Goal: Information Seeking & Learning: Check status

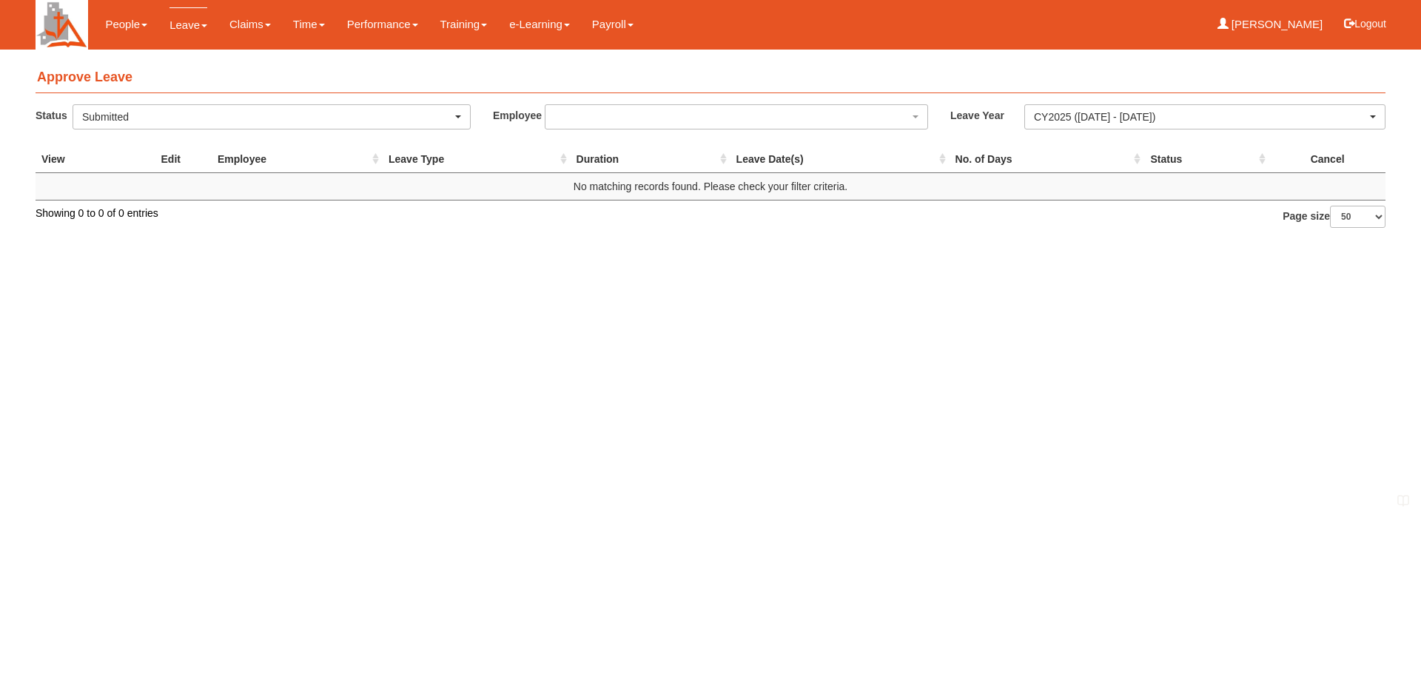
select select "50"
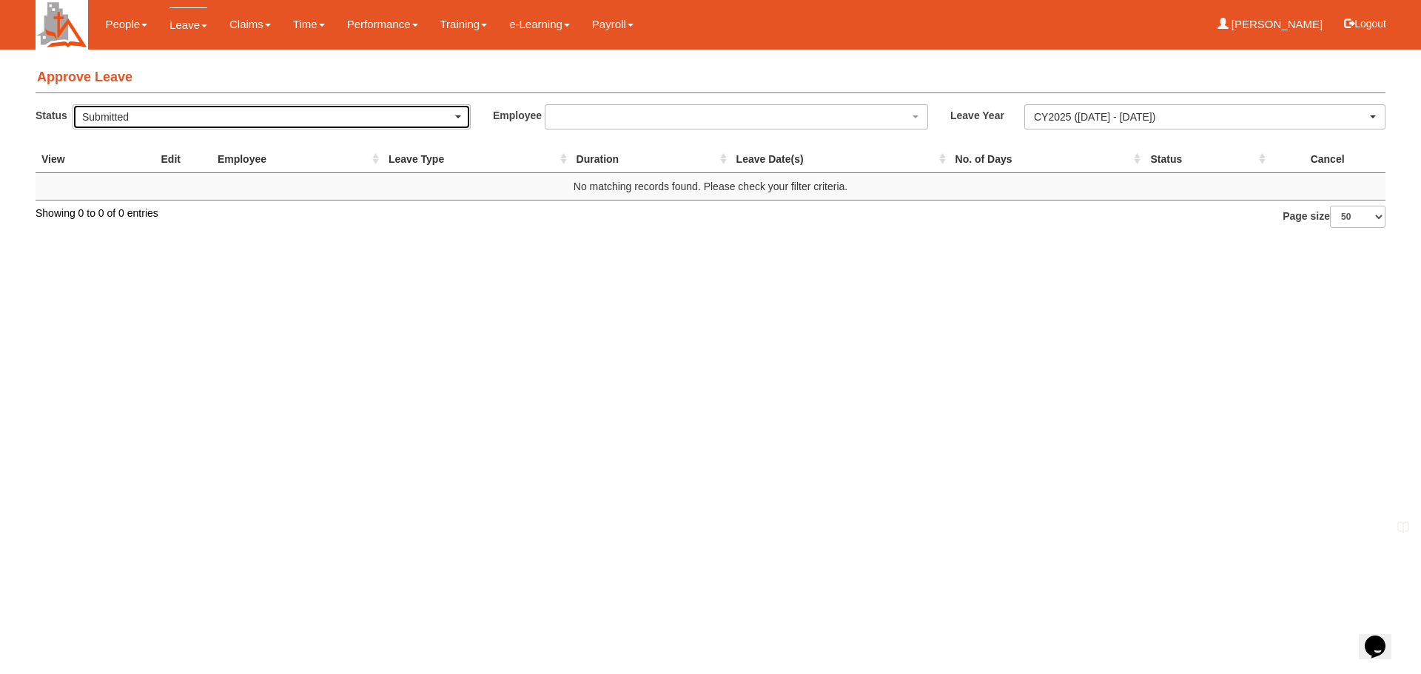
click at [451, 116] on div "Submitted" at bounding box center [267, 117] width 370 height 15
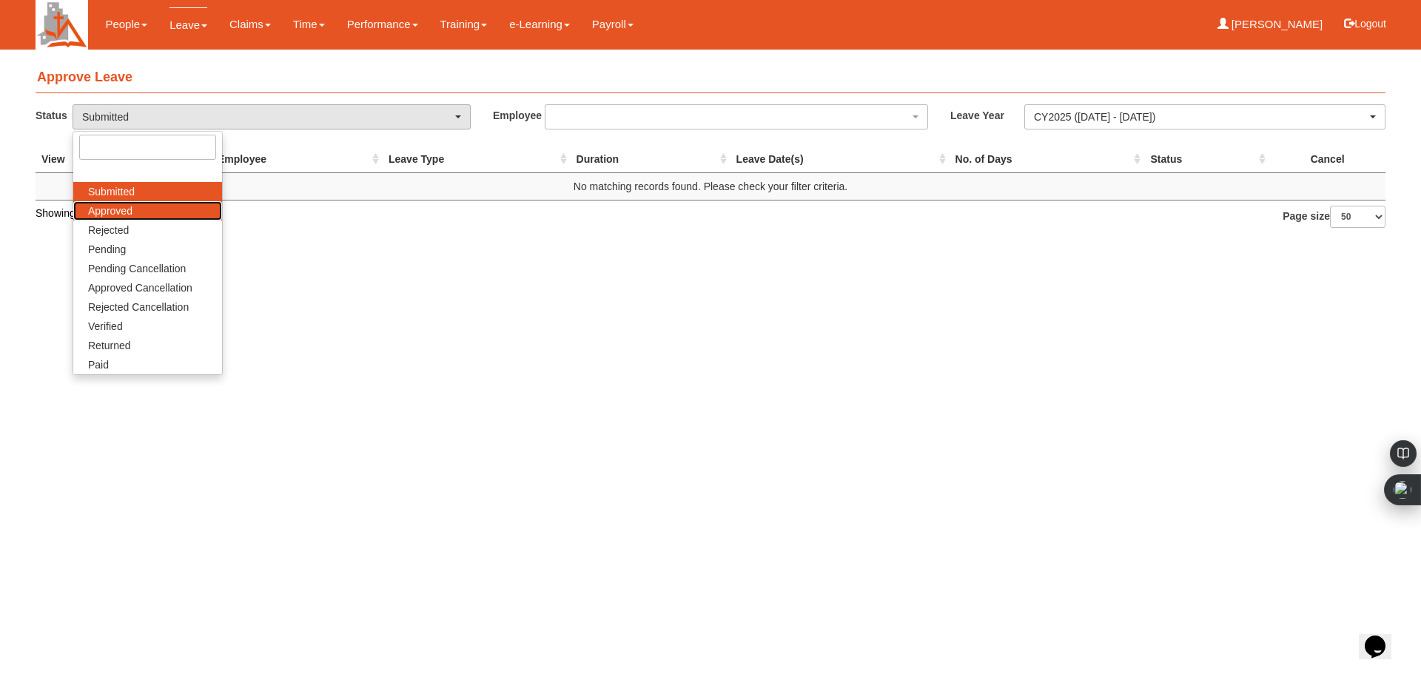
click at [162, 214] on link "Approved" at bounding box center [147, 210] width 149 height 19
select select "Approved"
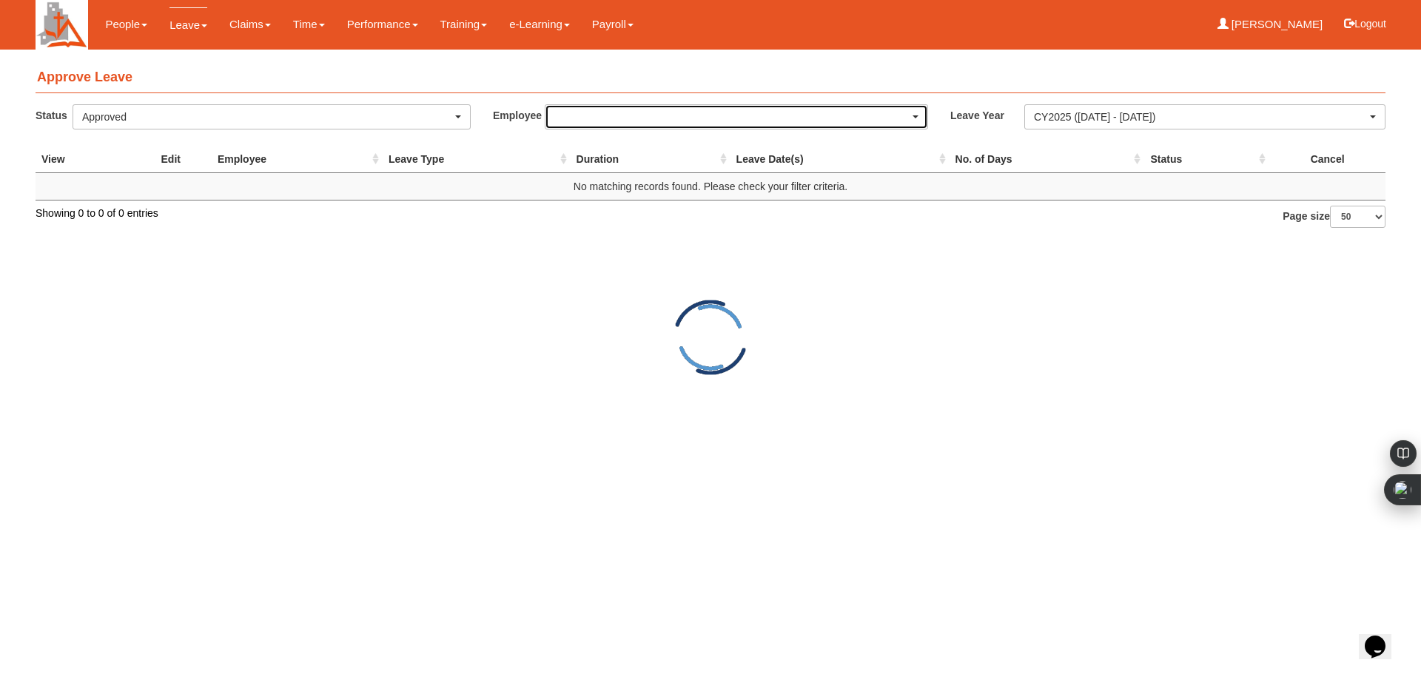
click at [913, 117] on span "button" at bounding box center [916, 116] width 6 height 3
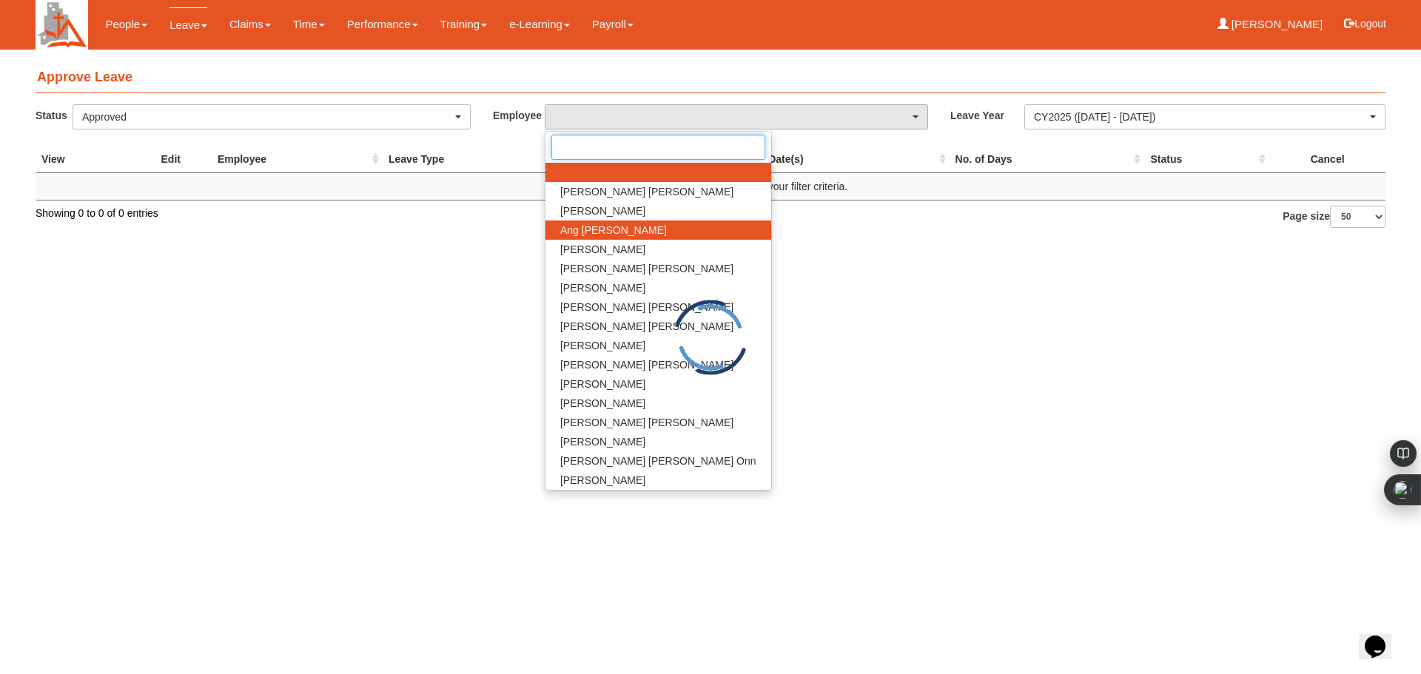
select select "50"
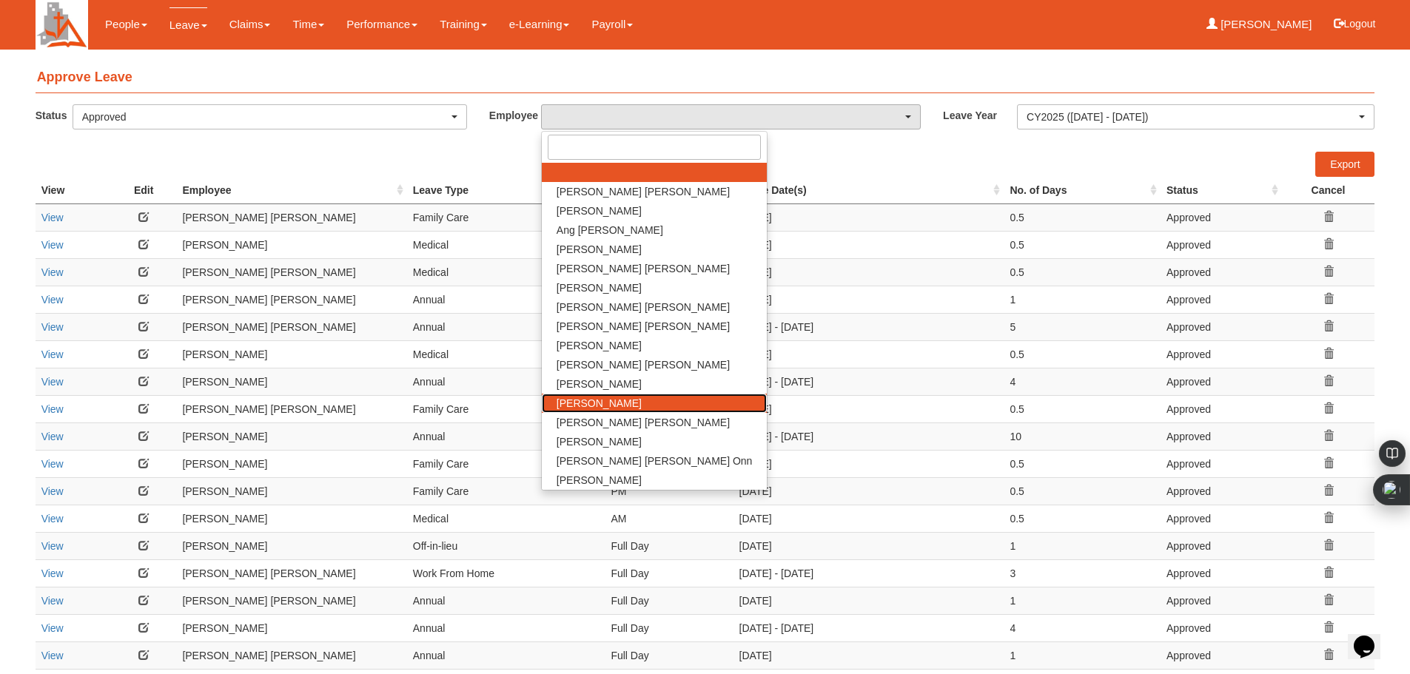
click at [603, 401] on link "[PERSON_NAME]" at bounding box center [655, 403] width 226 height 19
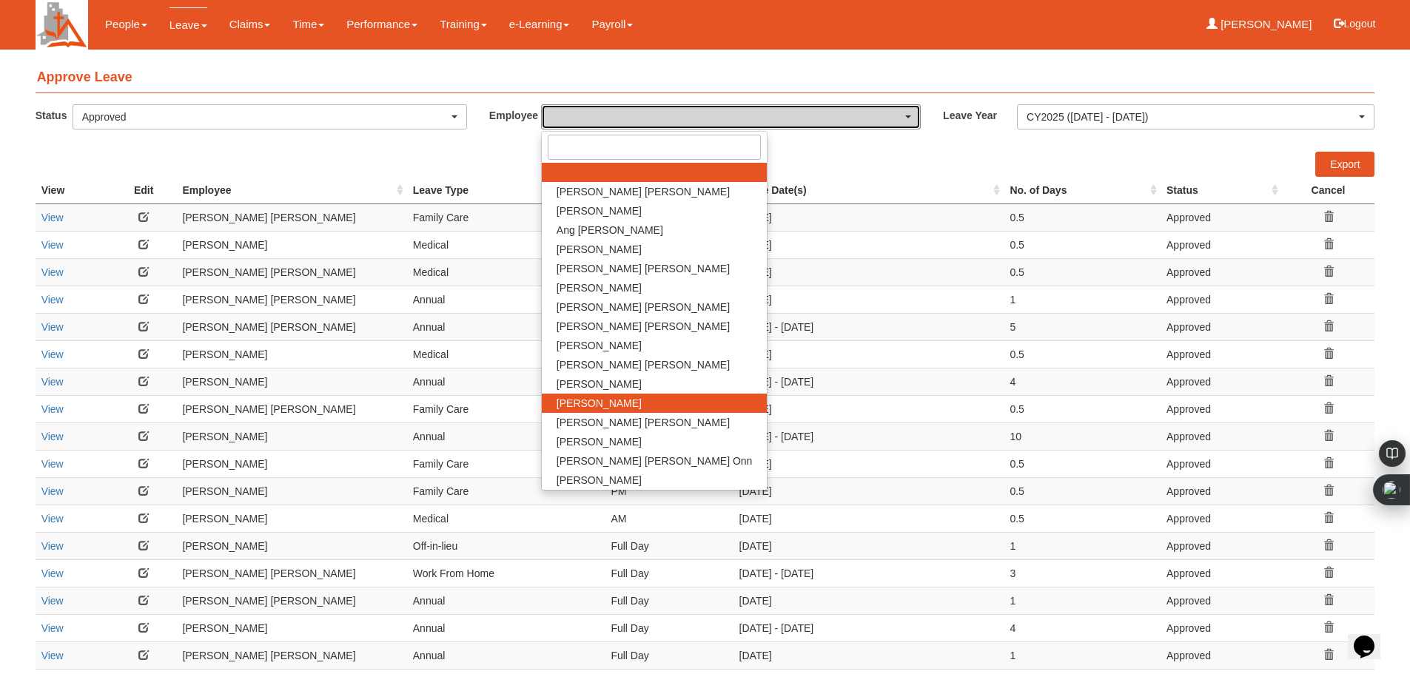
select select "0dfe8031-4a5d-46ac-b1c2-7320410fc79d"
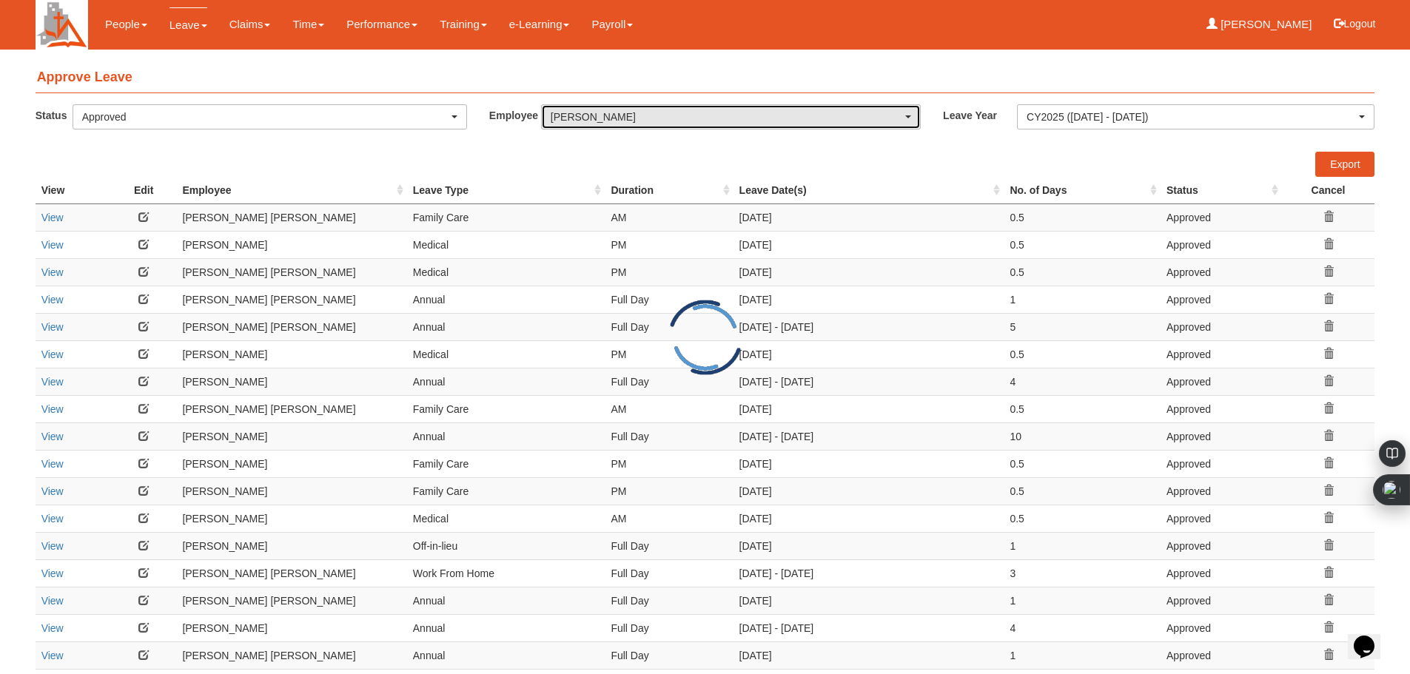
select select "50"
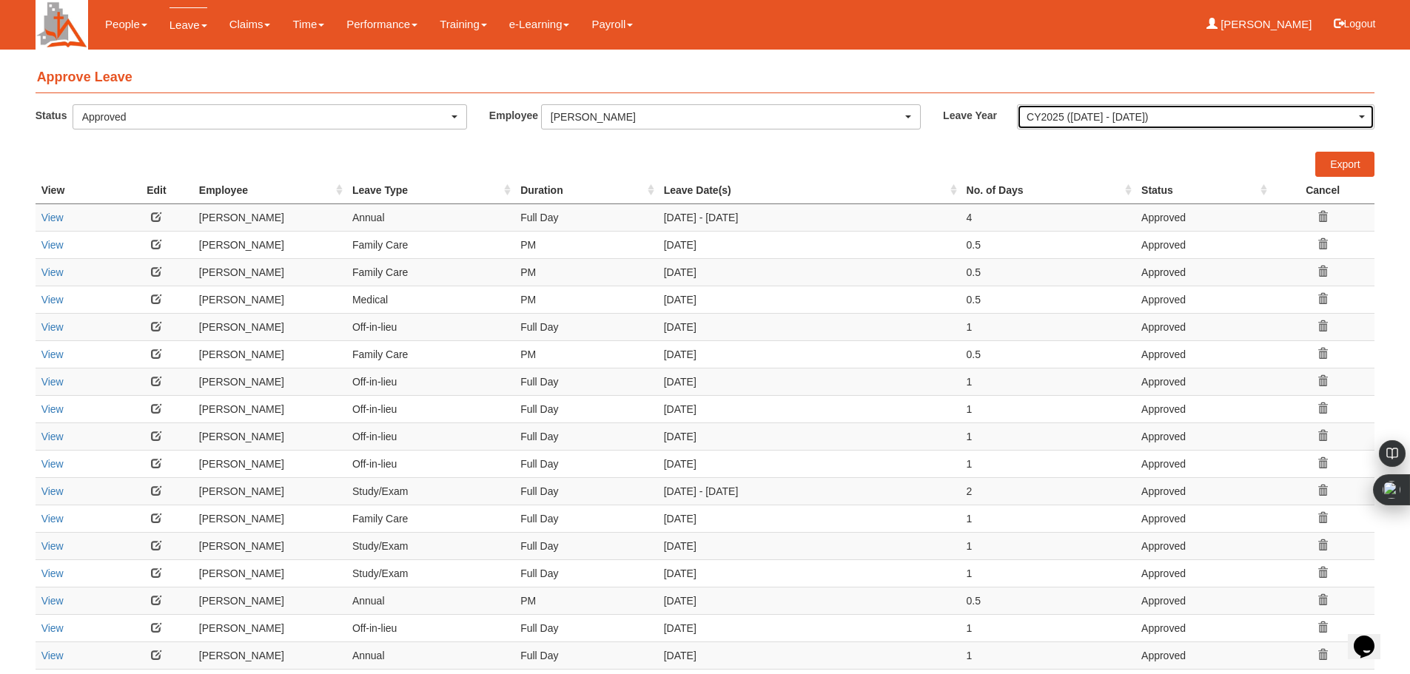
click at [1096, 124] on div "CY2025 ([DATE] - [DATE])" at bounding box center [1196, 117] width 356 height 24
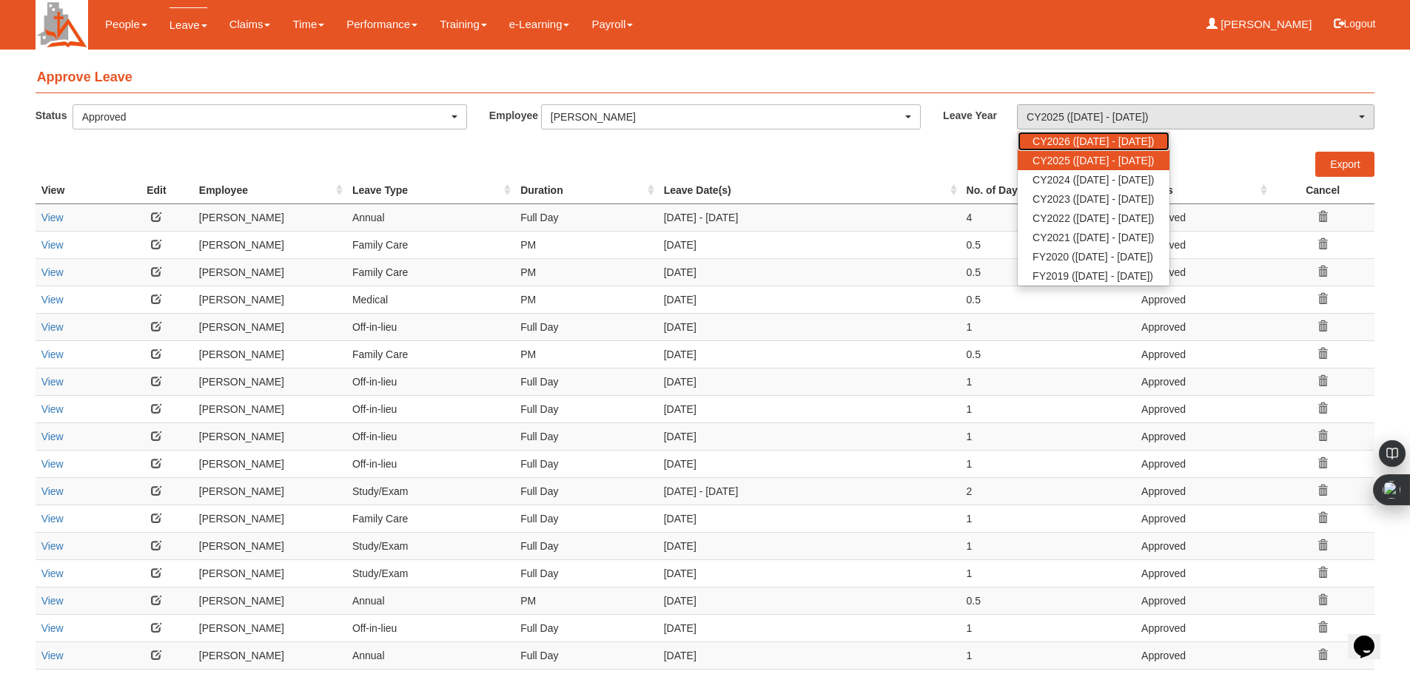
click at [1081, 139] on span "CY2026 ([DATE] - [DATE])" at bounding box center [1093, 141] width 121 height 15
select select "80"
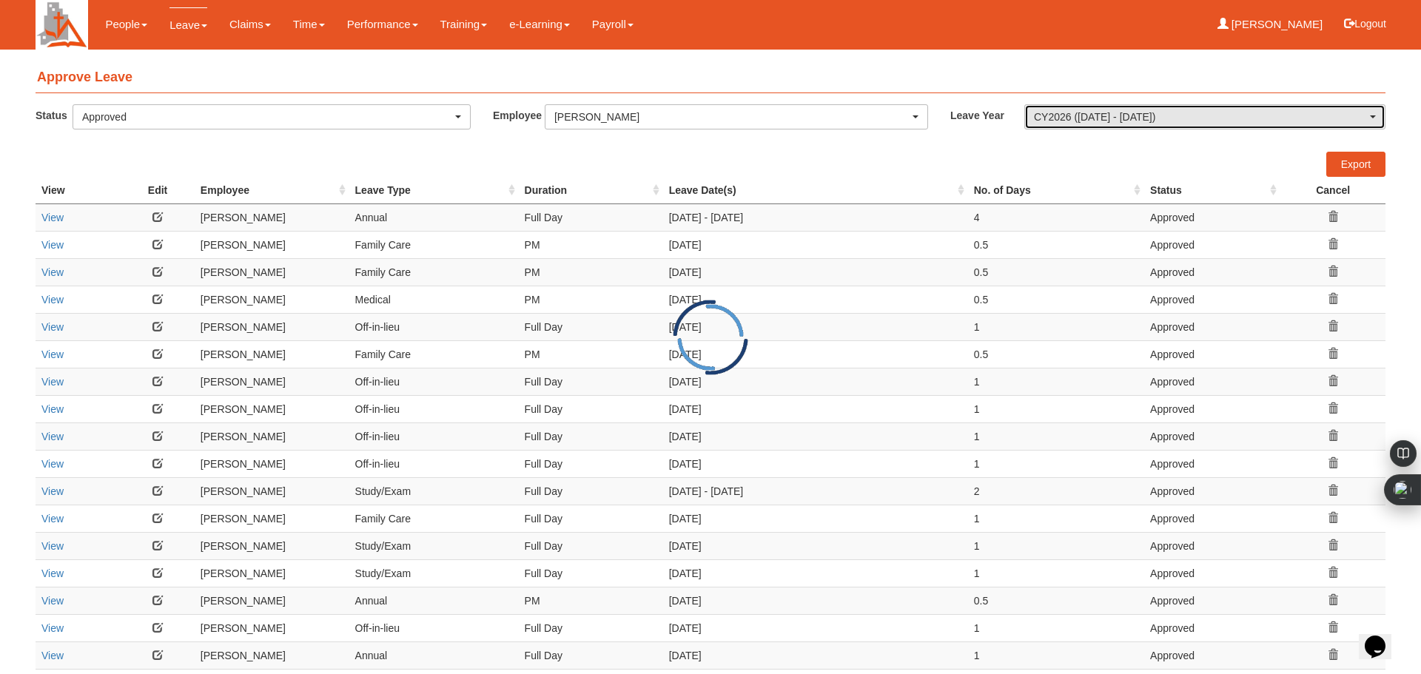
select select "50"
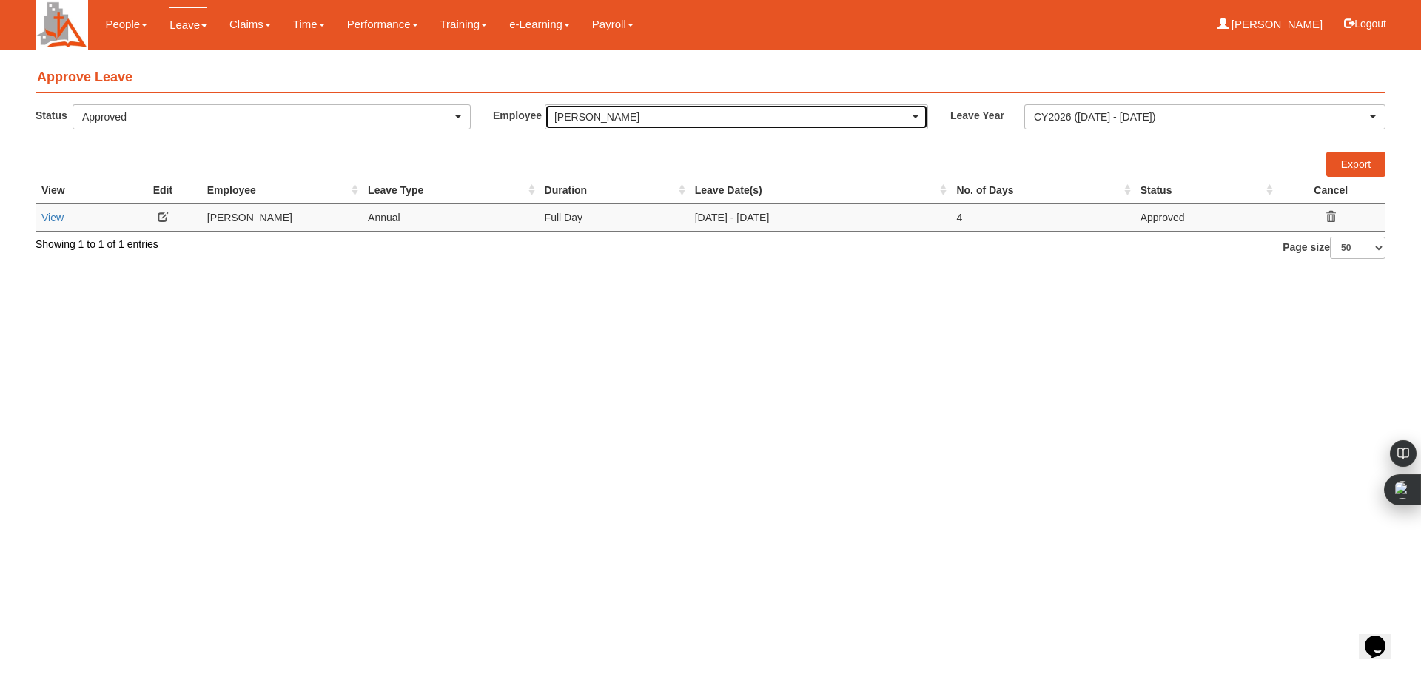
click at [918, 117] on span "button" at bounding box center [916, 116] width 6 height 3
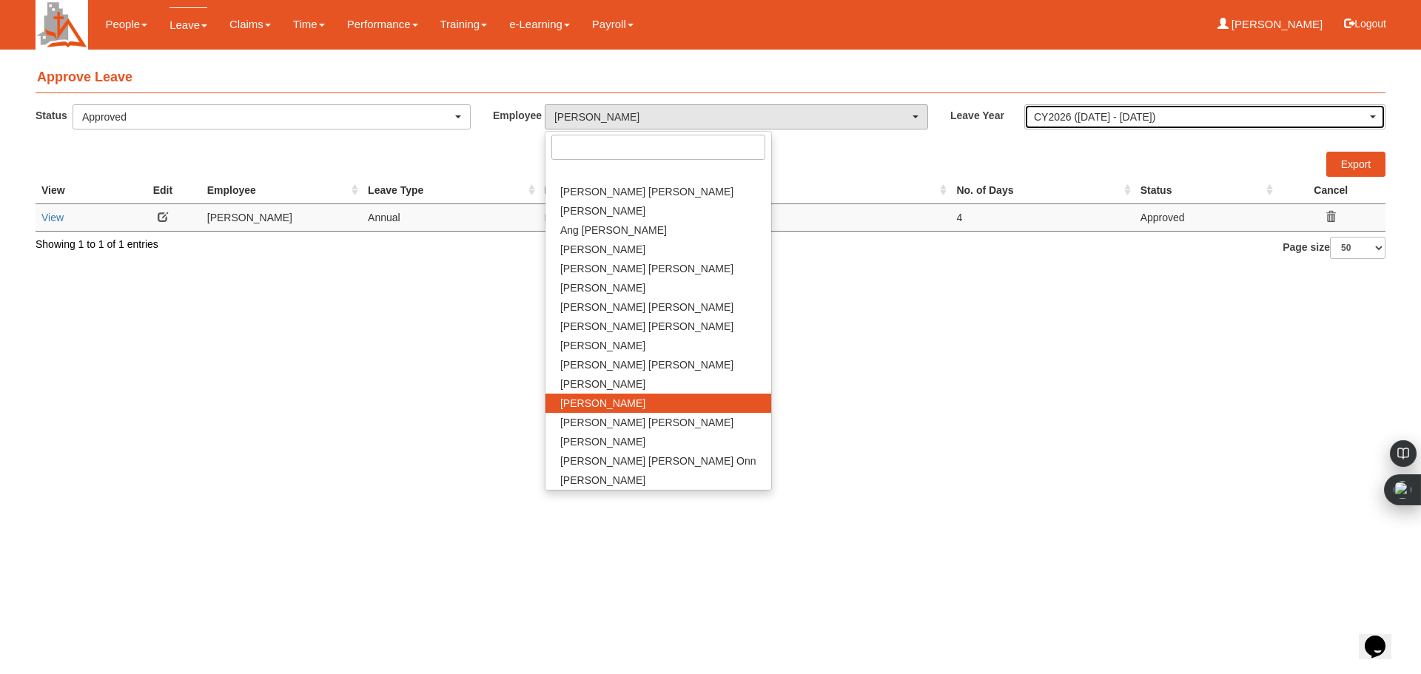
click at [1207, 113] on div "CY2026 ([DATE] - [DATE])" at bounding box center [1200, 117] width 333 height 15
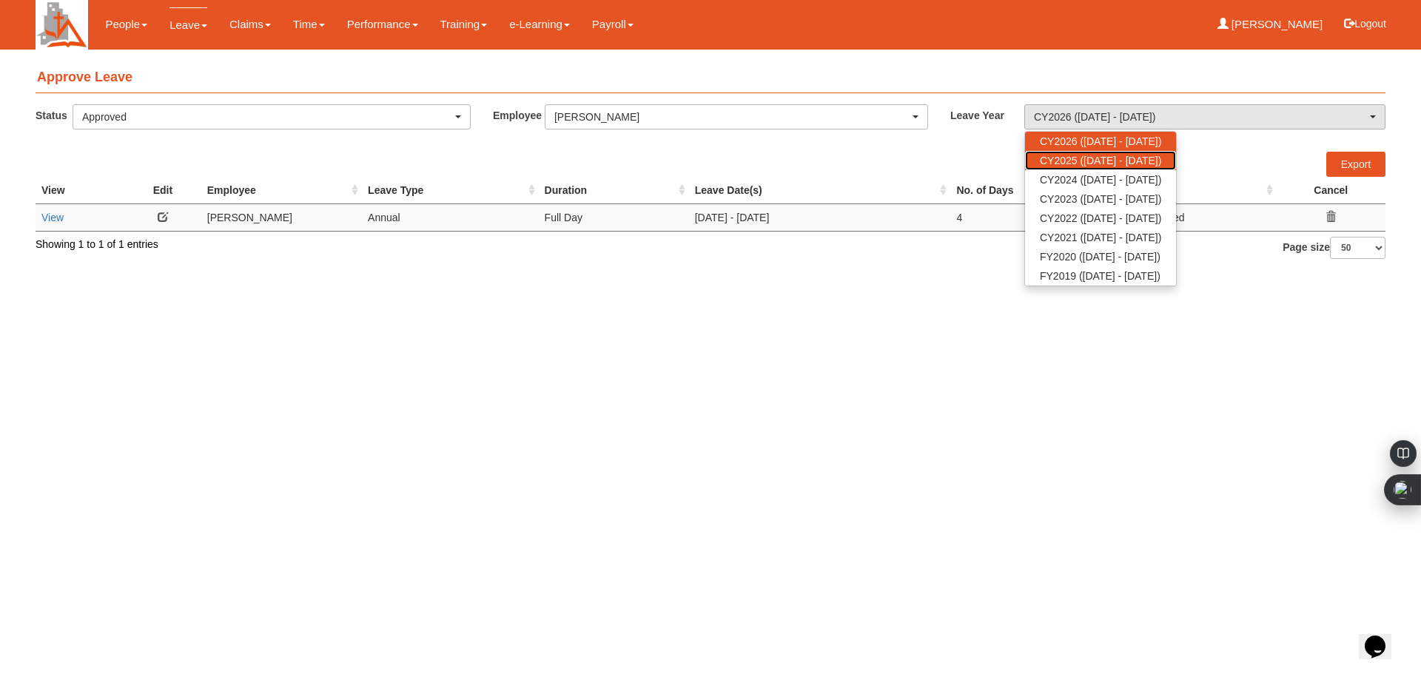
click at [1114, 161] on span "CY2025 ([DATE] - [DATE])" at bounding box center [1100, 160] width 121 height 15
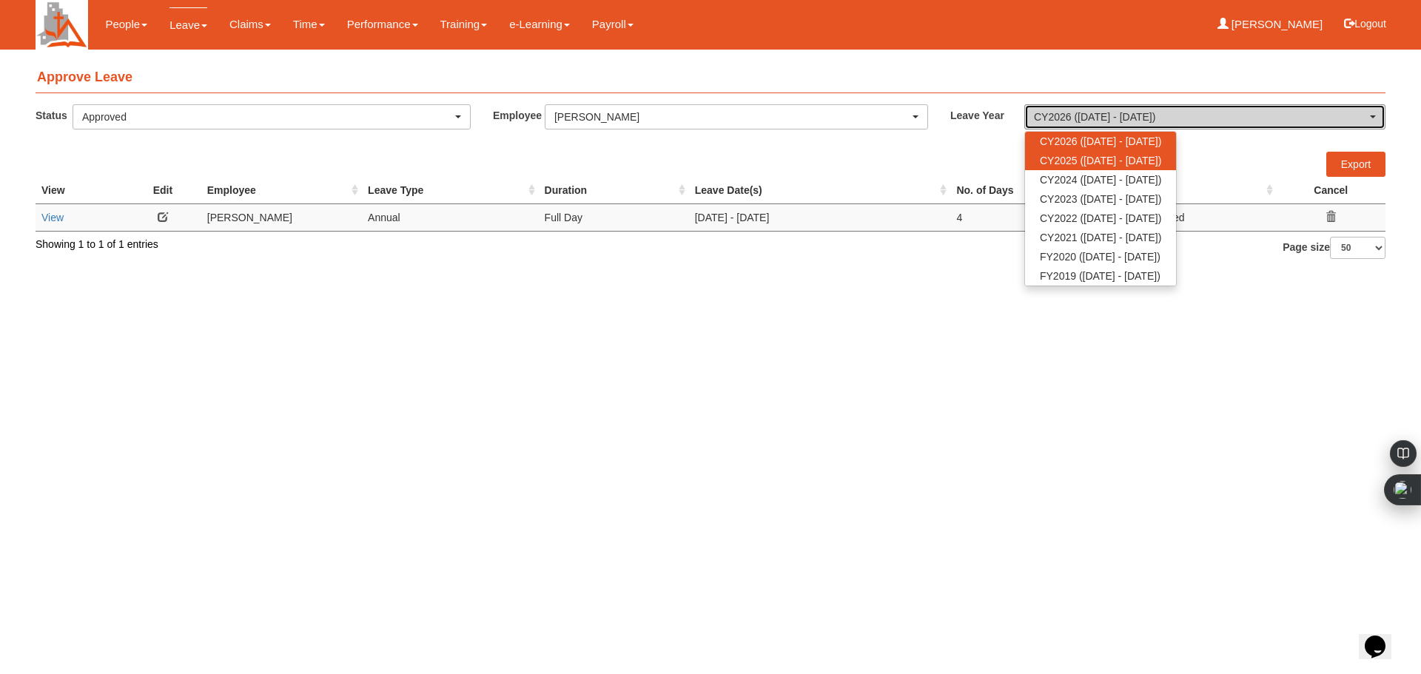
select select "68"
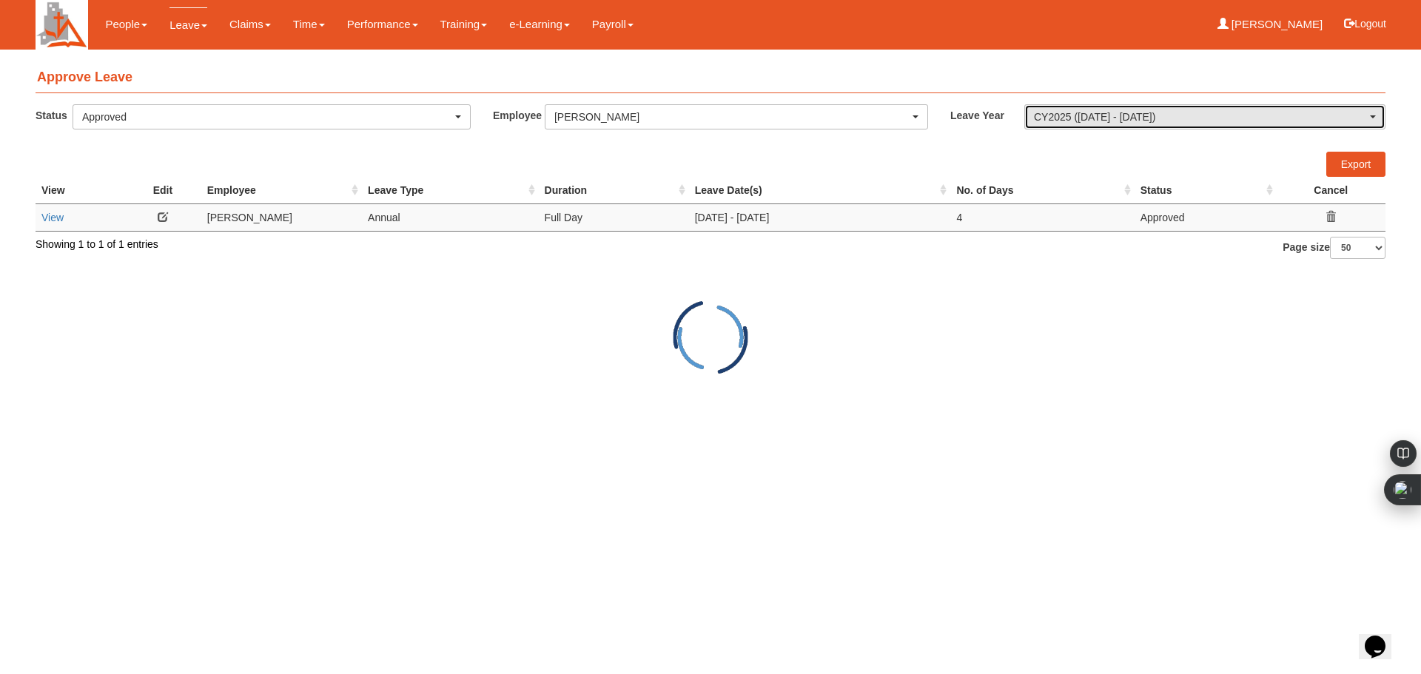
select select "50"
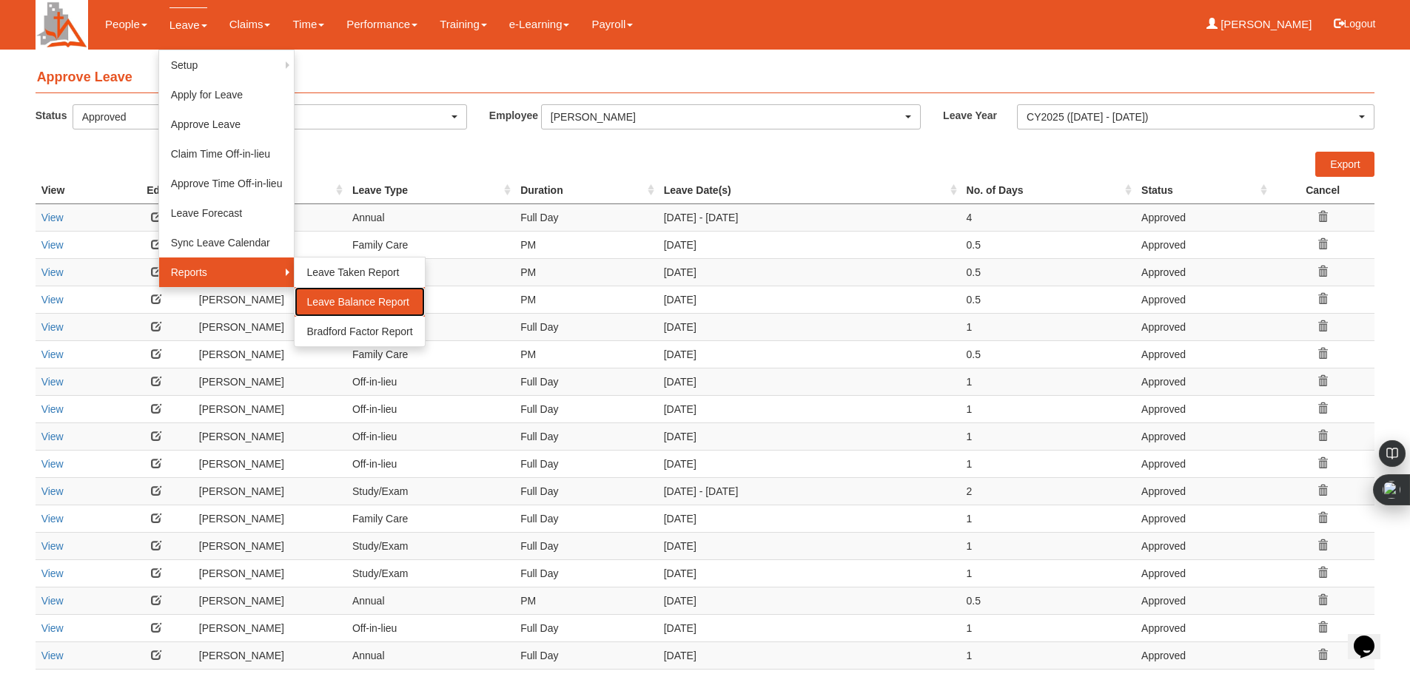
click at [344, 301] on link "Leave Balance Report" at bounding box center [360, 302] width 130 height 30
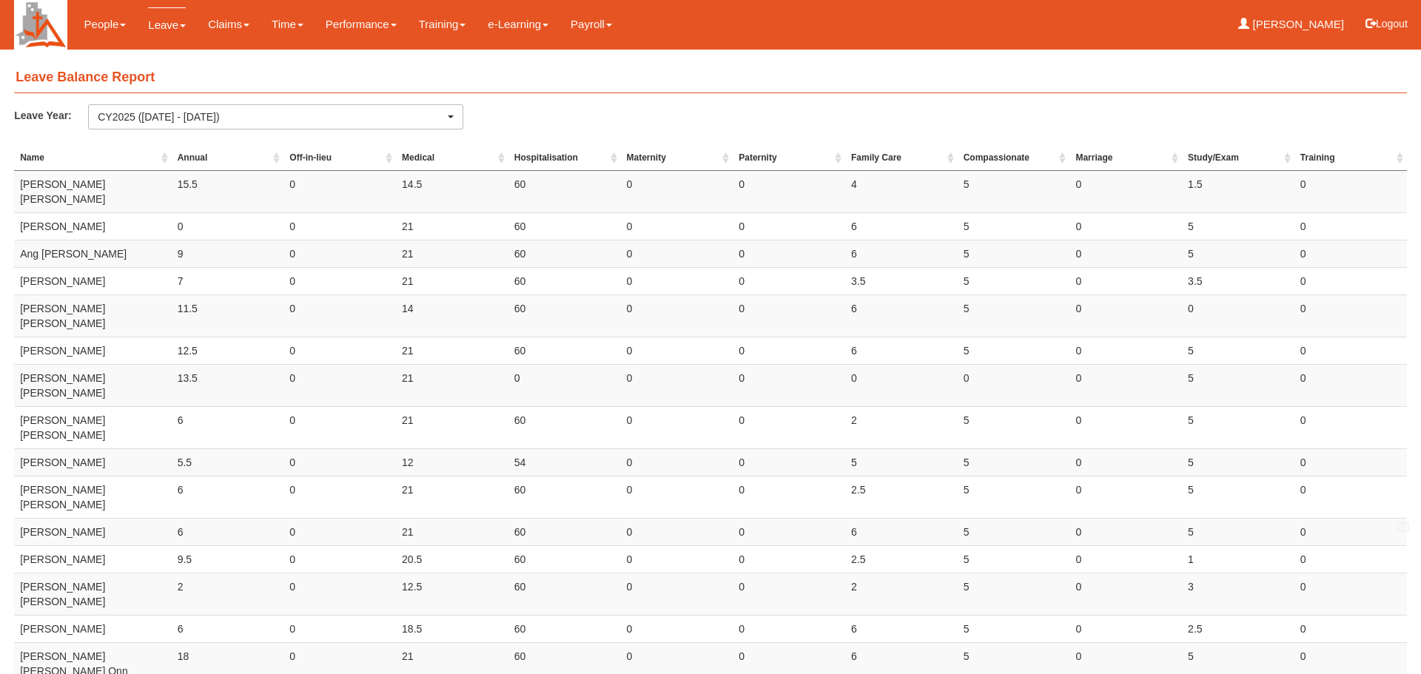
select select "50"
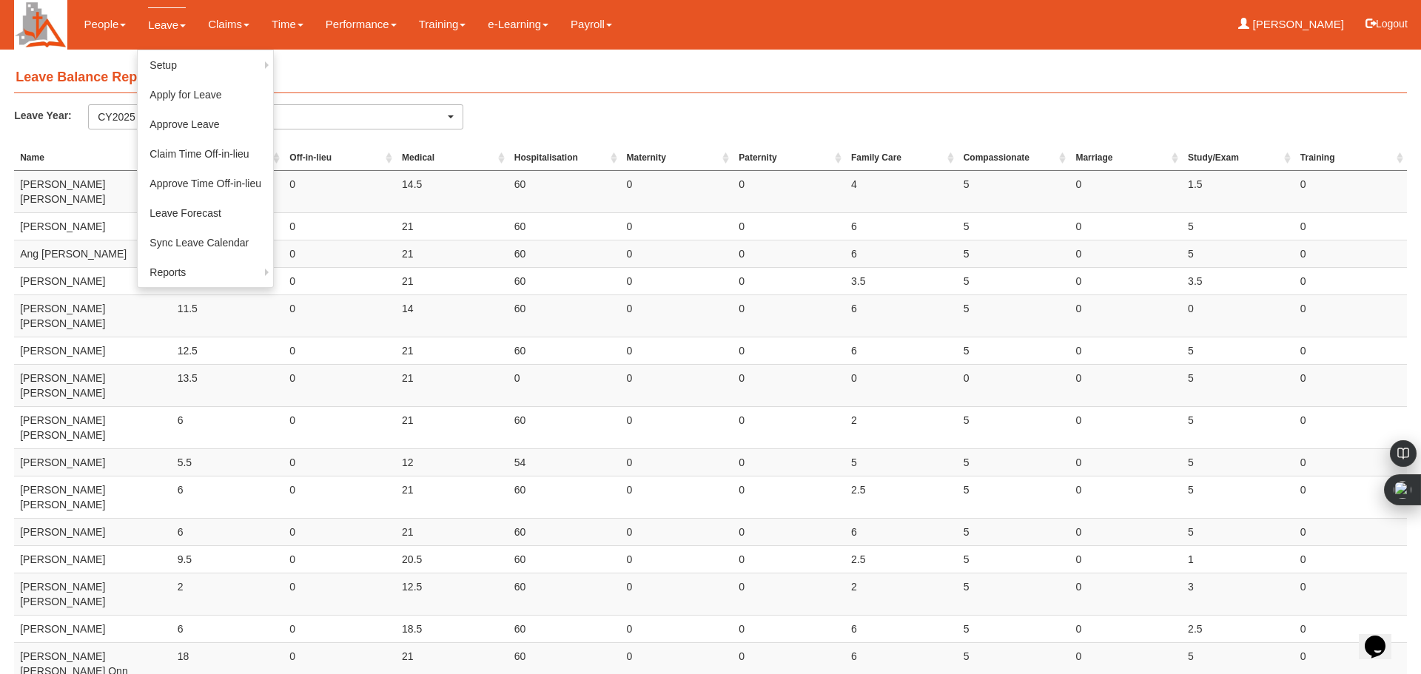
click at [167, 29] on link "Leave" at bounding box center [167, 24] width 38 height 35
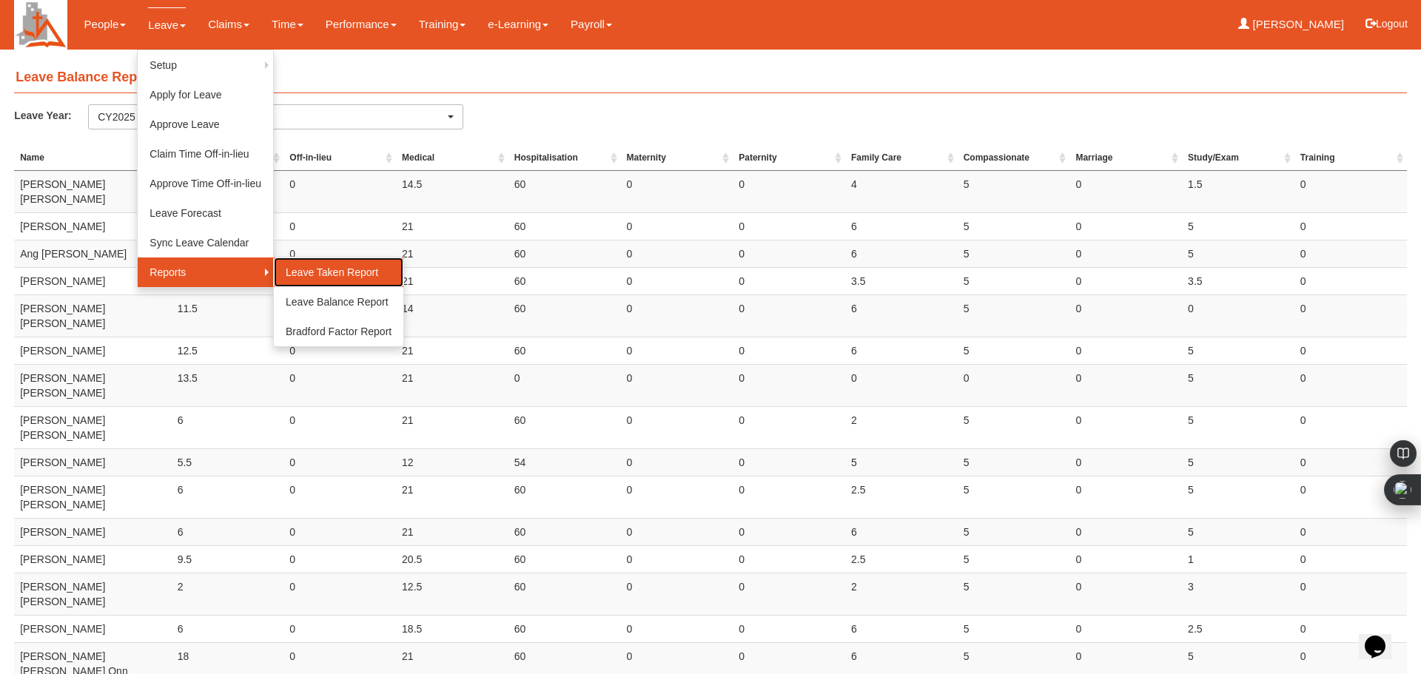
click at [285, 268] on link "Leave Taken Report" at bounding box center [339, 273] width 130 height 30
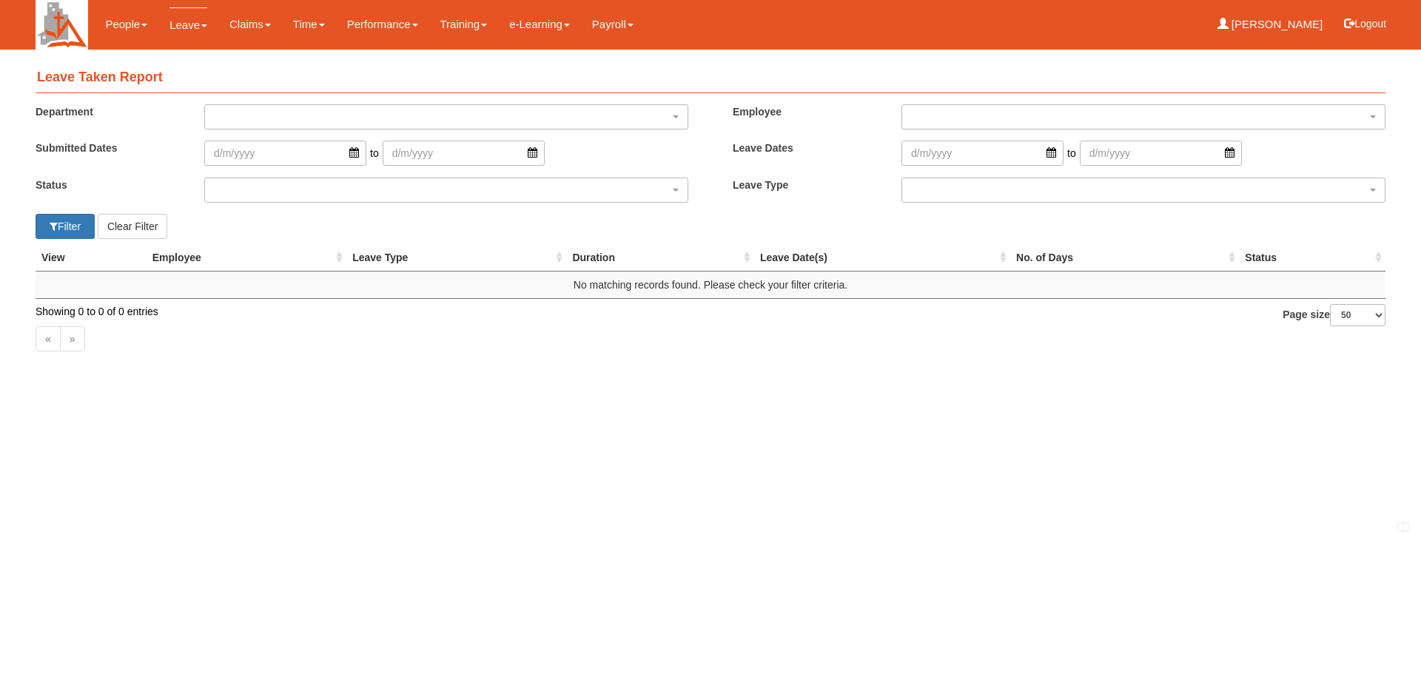
select select "50"
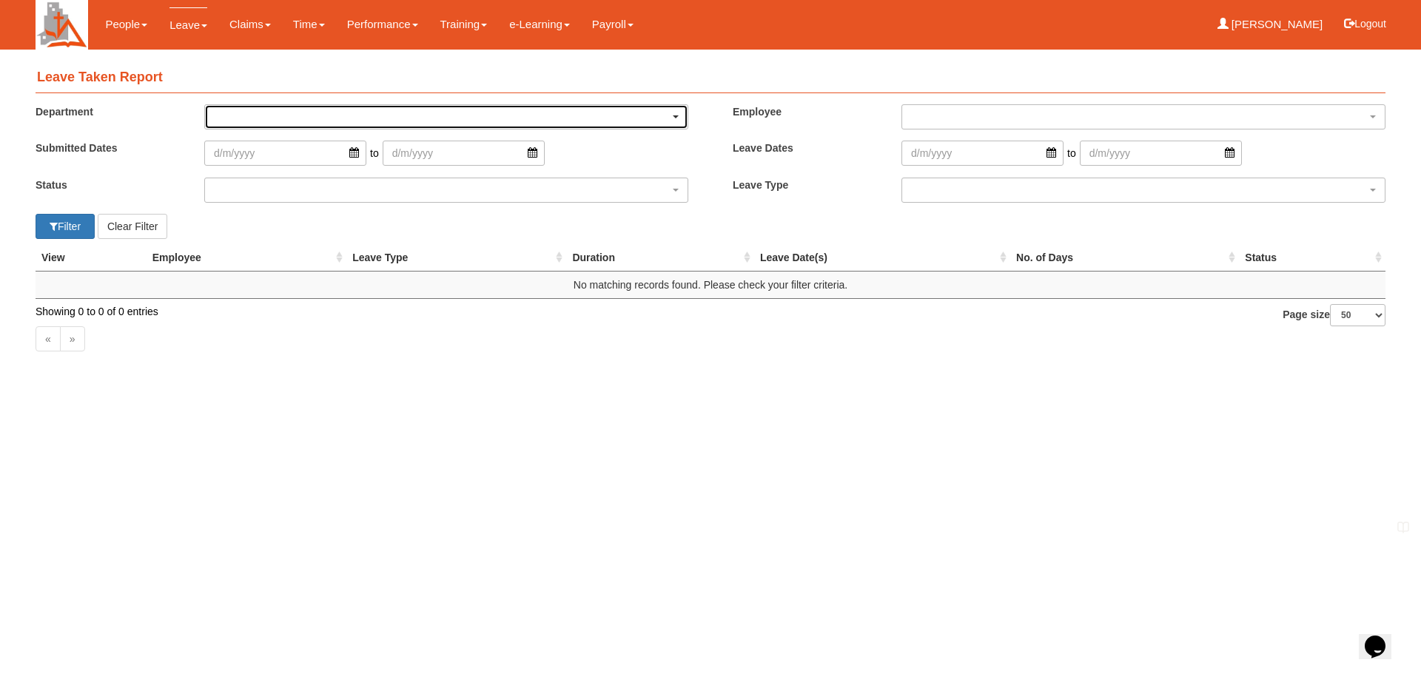
click at [674, 112] on div "button" at bounding box center [446, 117] width 483 height 24
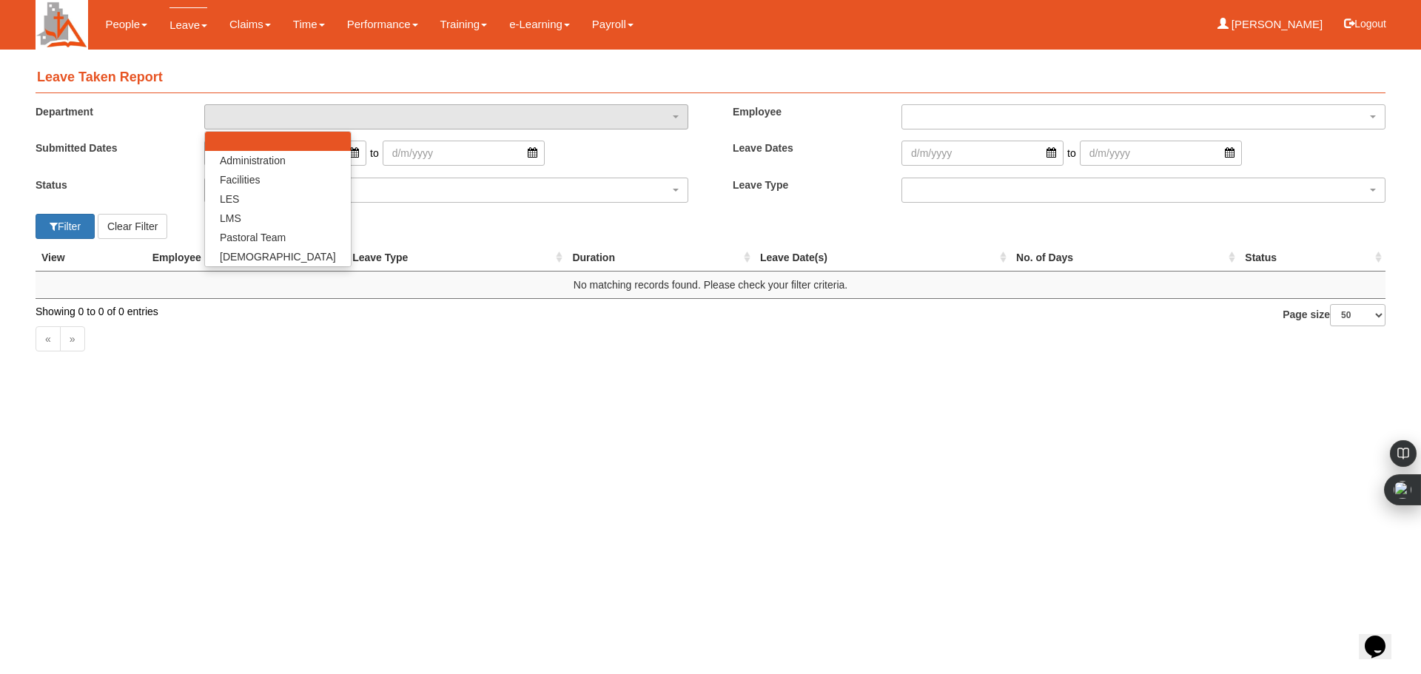
click at [443, 378] on html "Toggle navigation People Setup Users Departments Organisations Modules Manage P…" at bounding box center [710, 189] width 1421 height 378
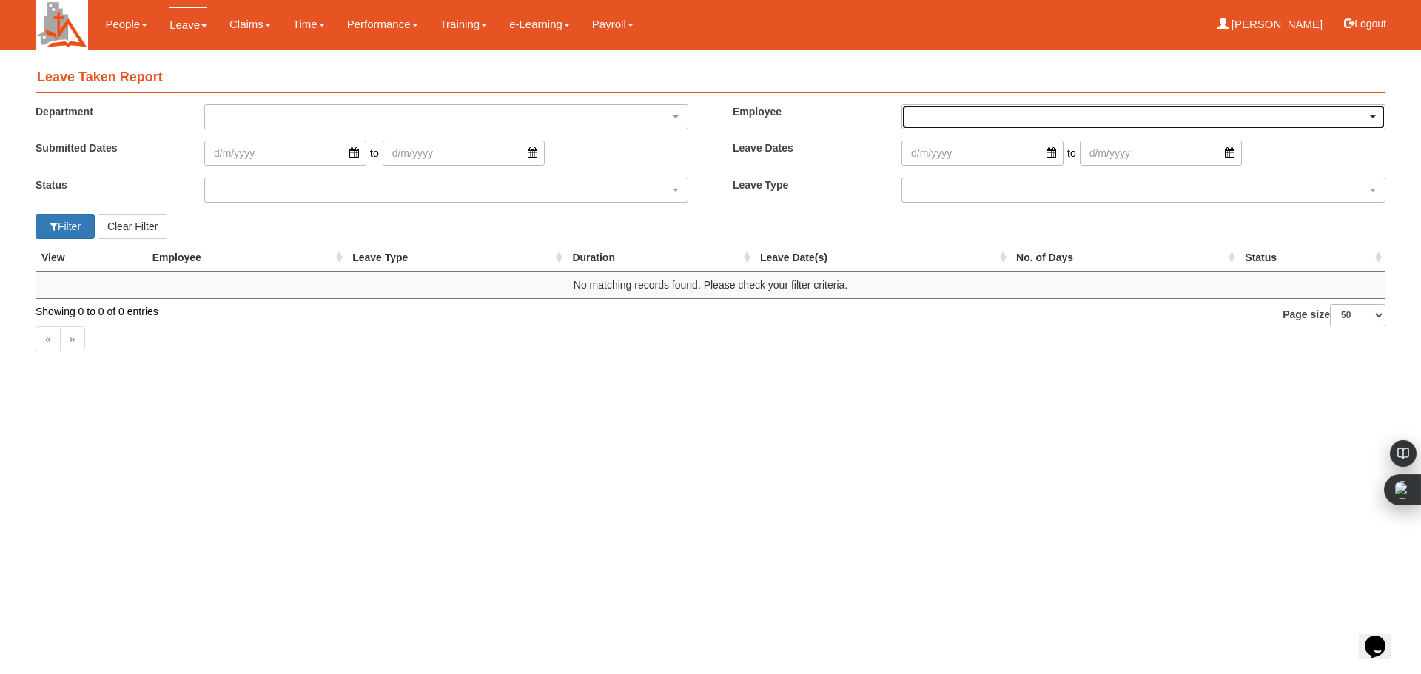
click at [1244, 121] on div "button" at bounding box center [1143, 117] width 483 height 24
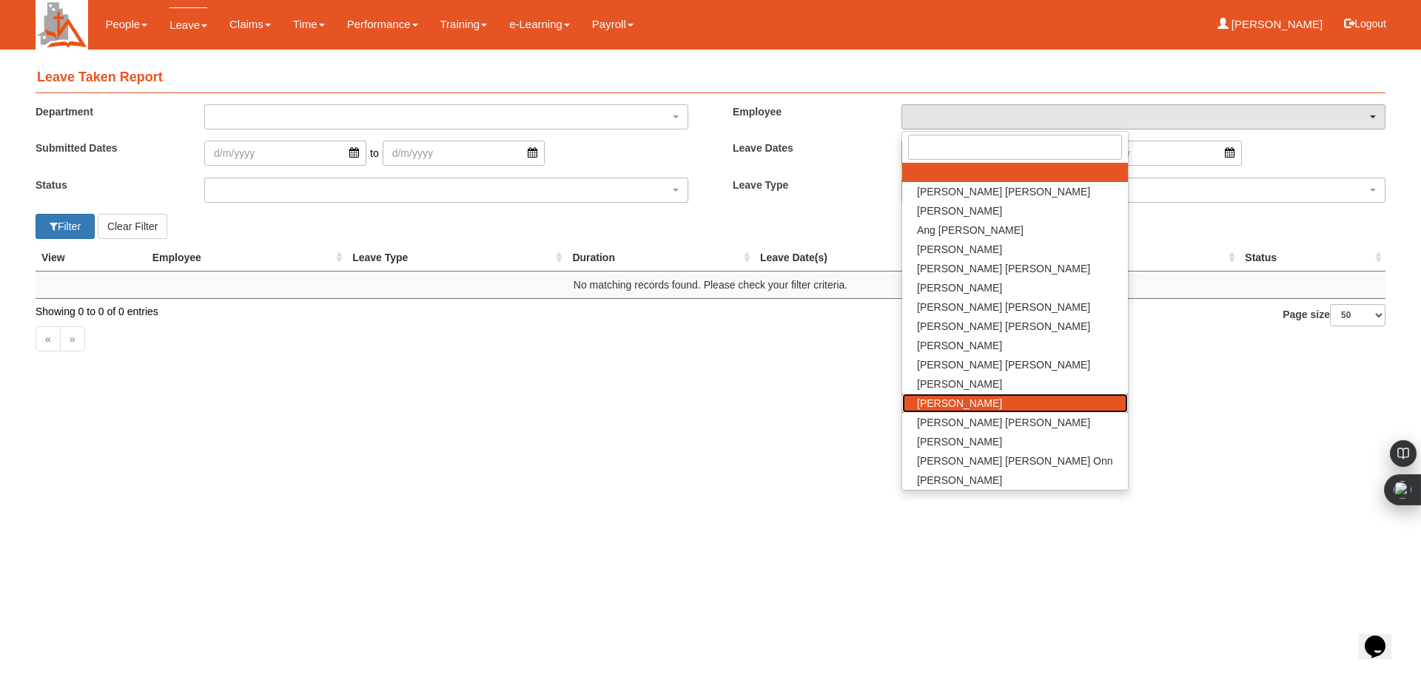
click at [964, 400] on link "[PERSON_NAME]" at bounding box center [1015, 403] width 226 height 19
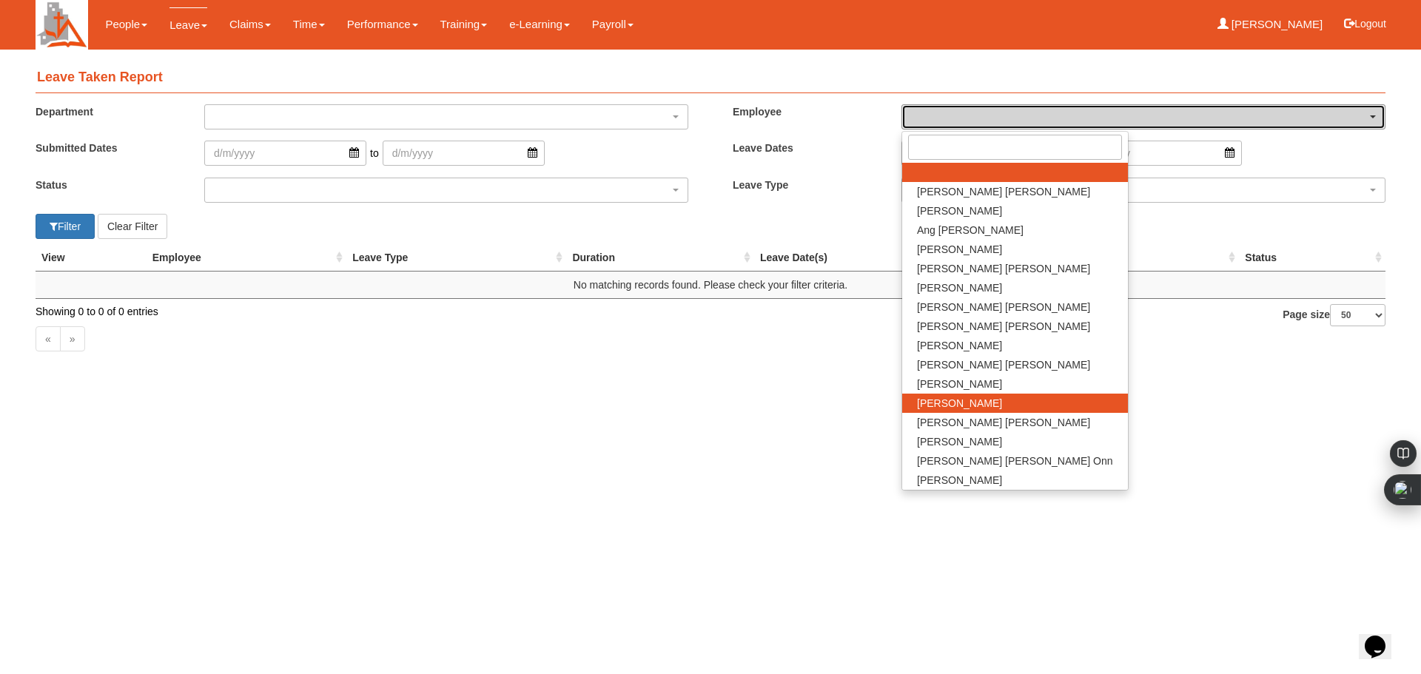
select select "0dfe8031-4a5d-46ac-b1c2-7320410fc79d"
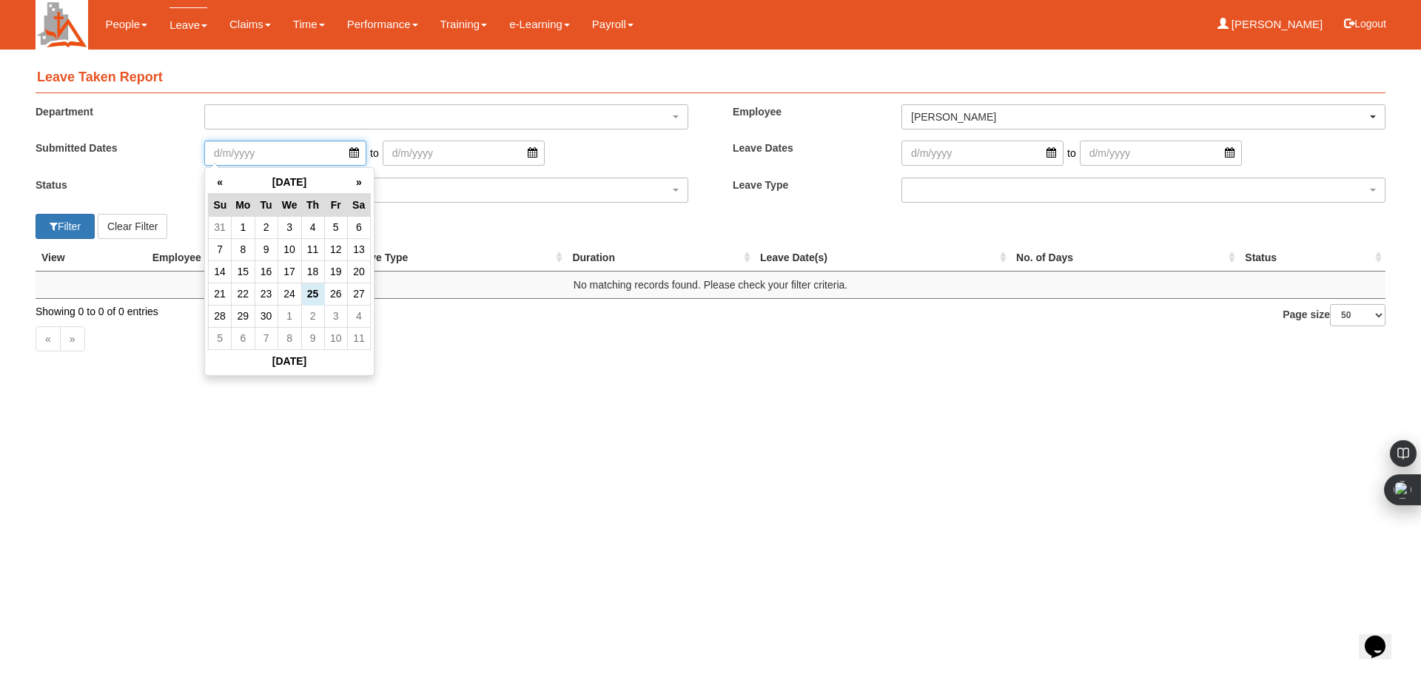
click at [337, 152] on input "search" at bounding box center [285, 153] width 162 height 25
click at [282, 178] on th "September 2025" at bounding box center [290, 182] width 116 height 23
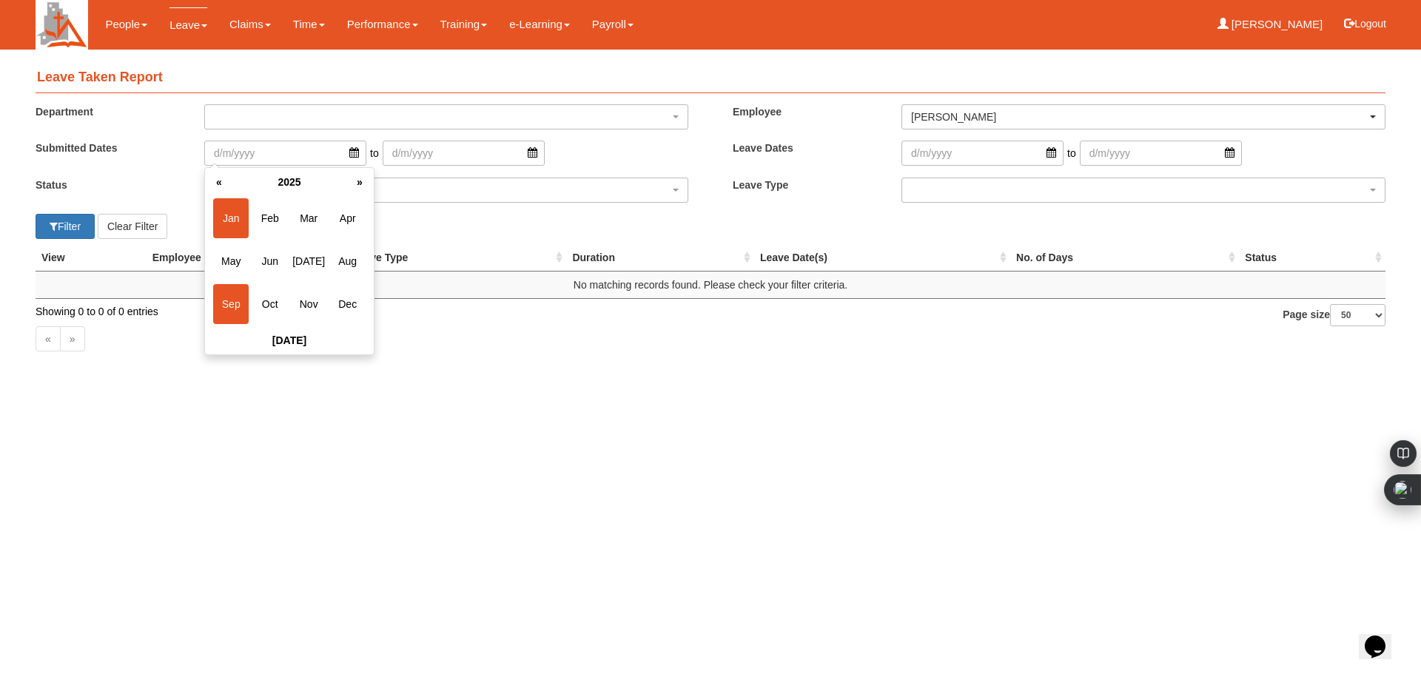
click at [232, 220] on span "Jan" at bounding box center [231, 218] width 36 height 40
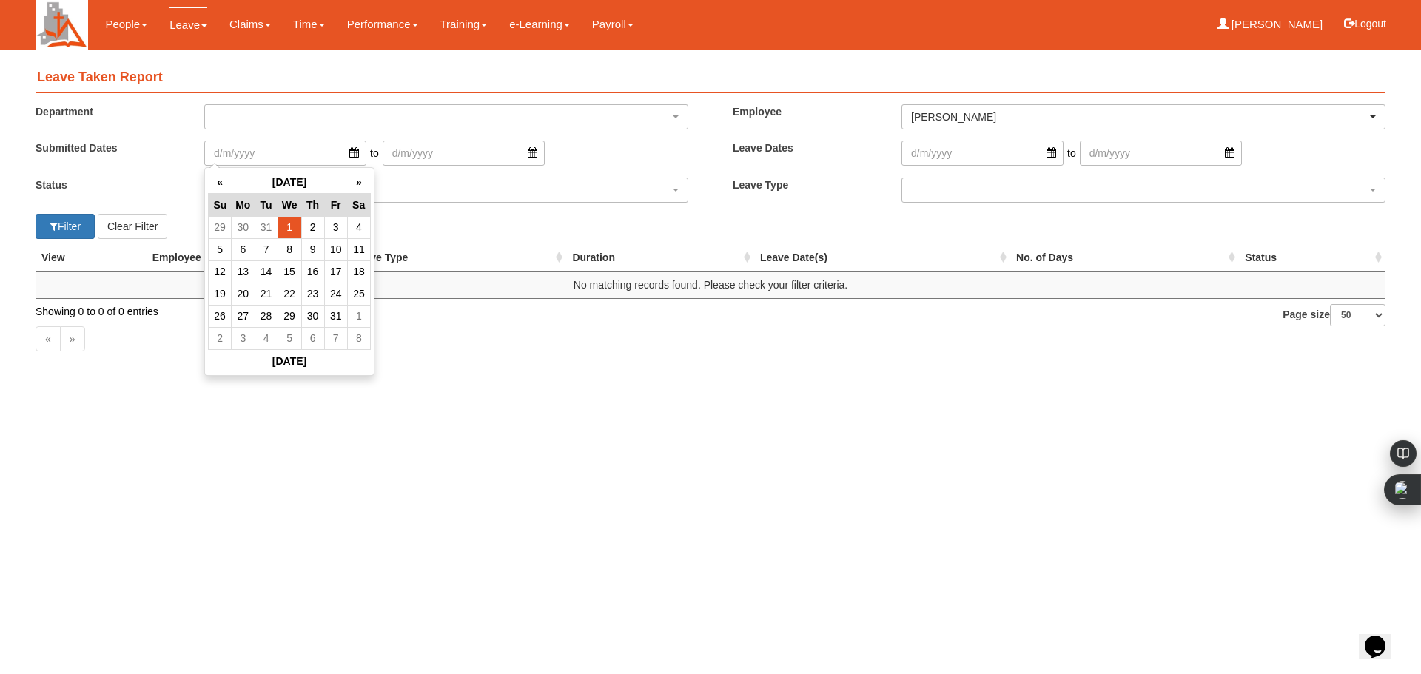
click at [293, 227] on td "1" at bounding box center [290, 227] width 24 height 22
type input "1/1/2025"
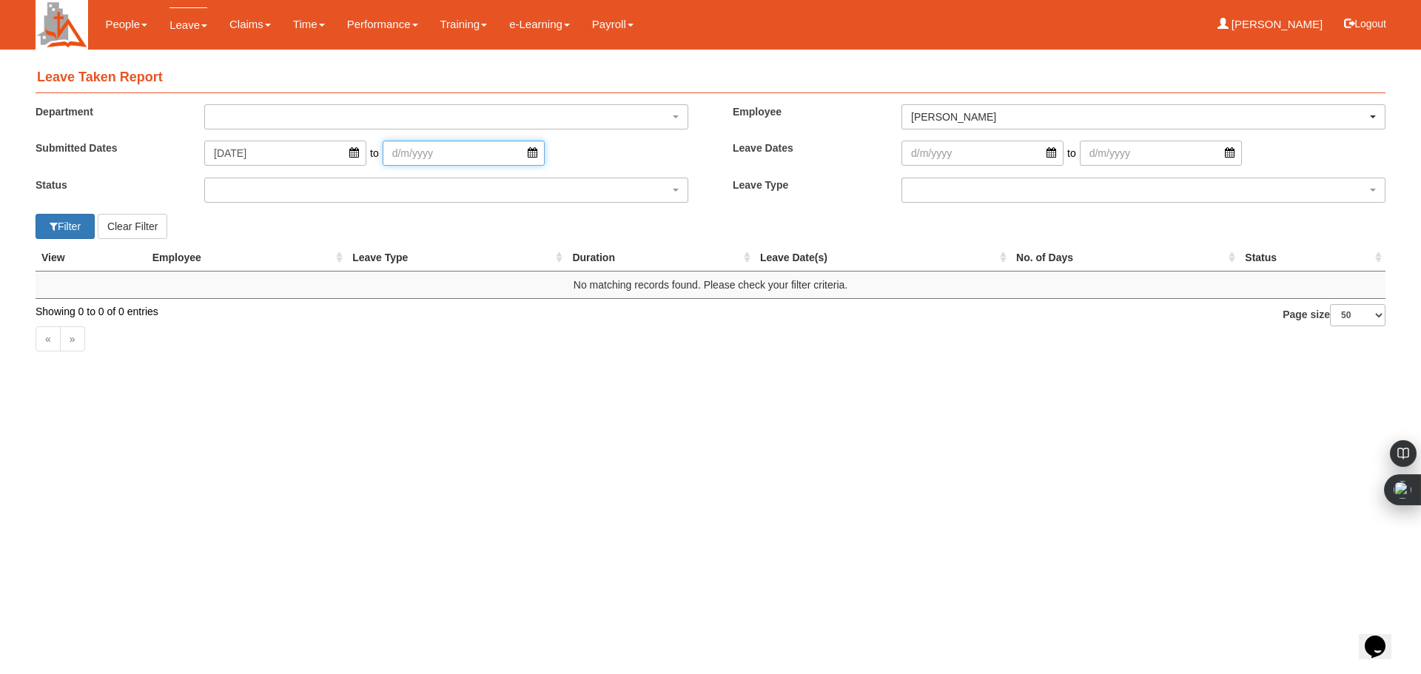
click at [434, 159] on input "search" at bounding box center [464, 153] width 162 height 25
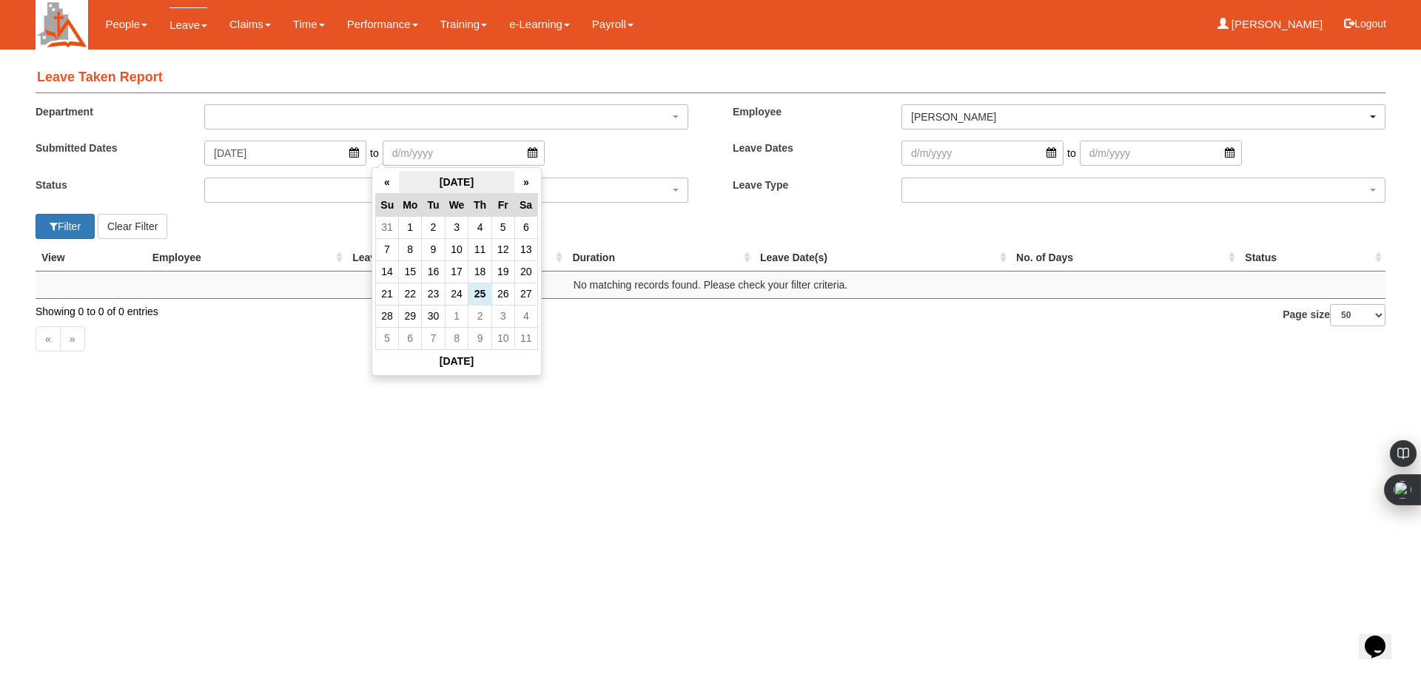
click at [455, 184] on th "September 2025" at bounding box center [457, 182] width 116 height 23
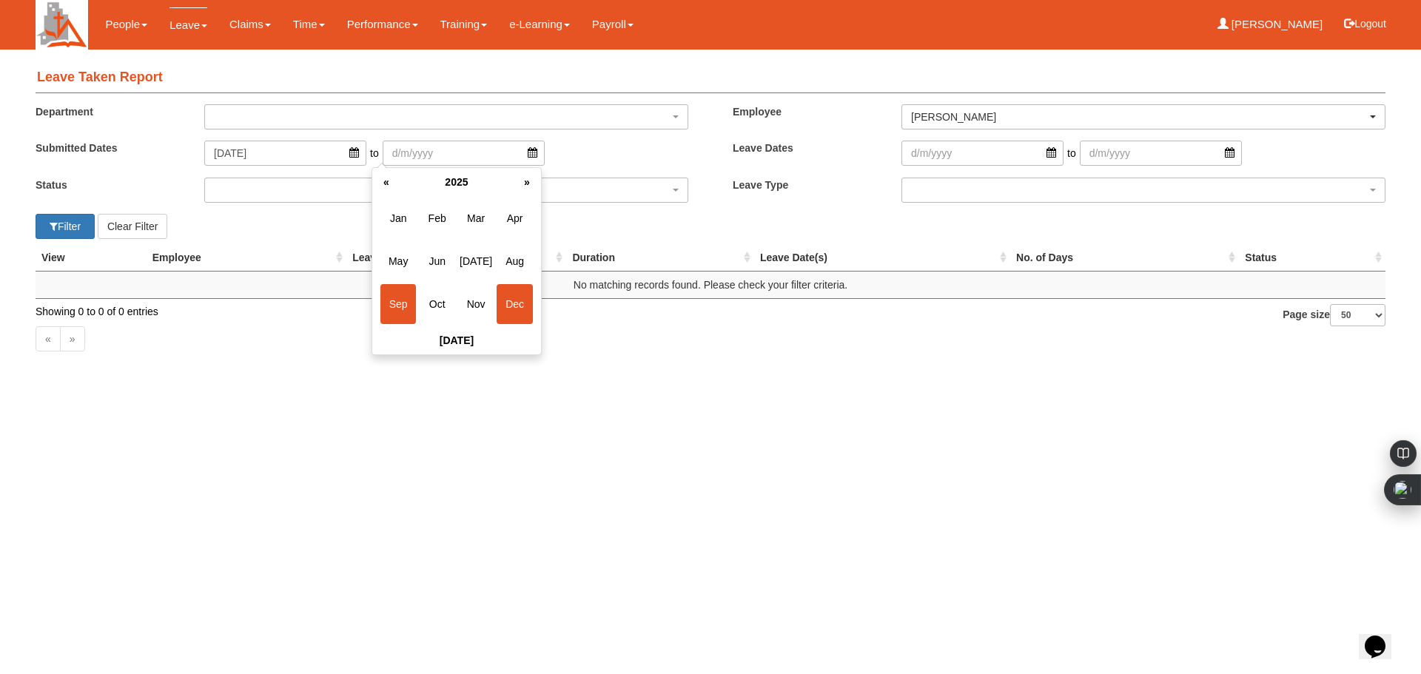
click at [520, 306] on span "Dec" at bounding box center [515, 304] width 36 height 40
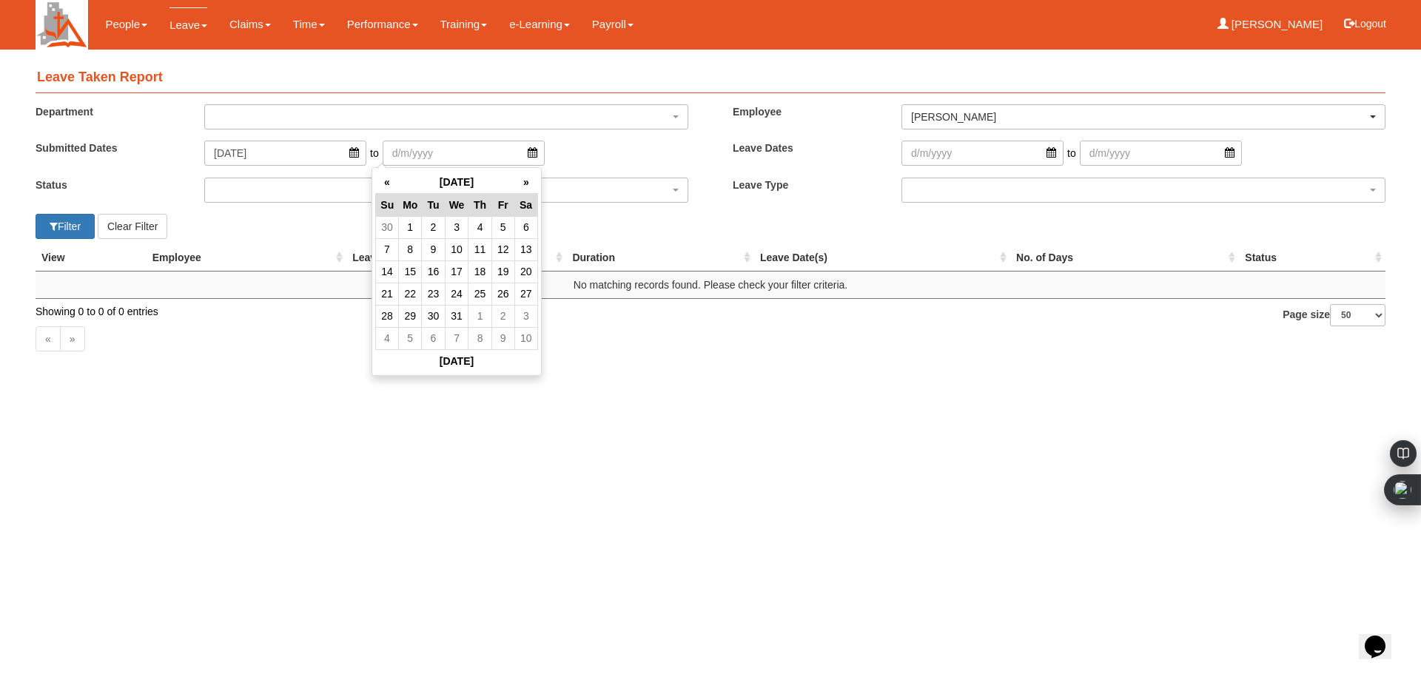
click at [452, 315] on td "31" at bounding box center [457, 316] width 24 height 22
type input "31/12/2025"
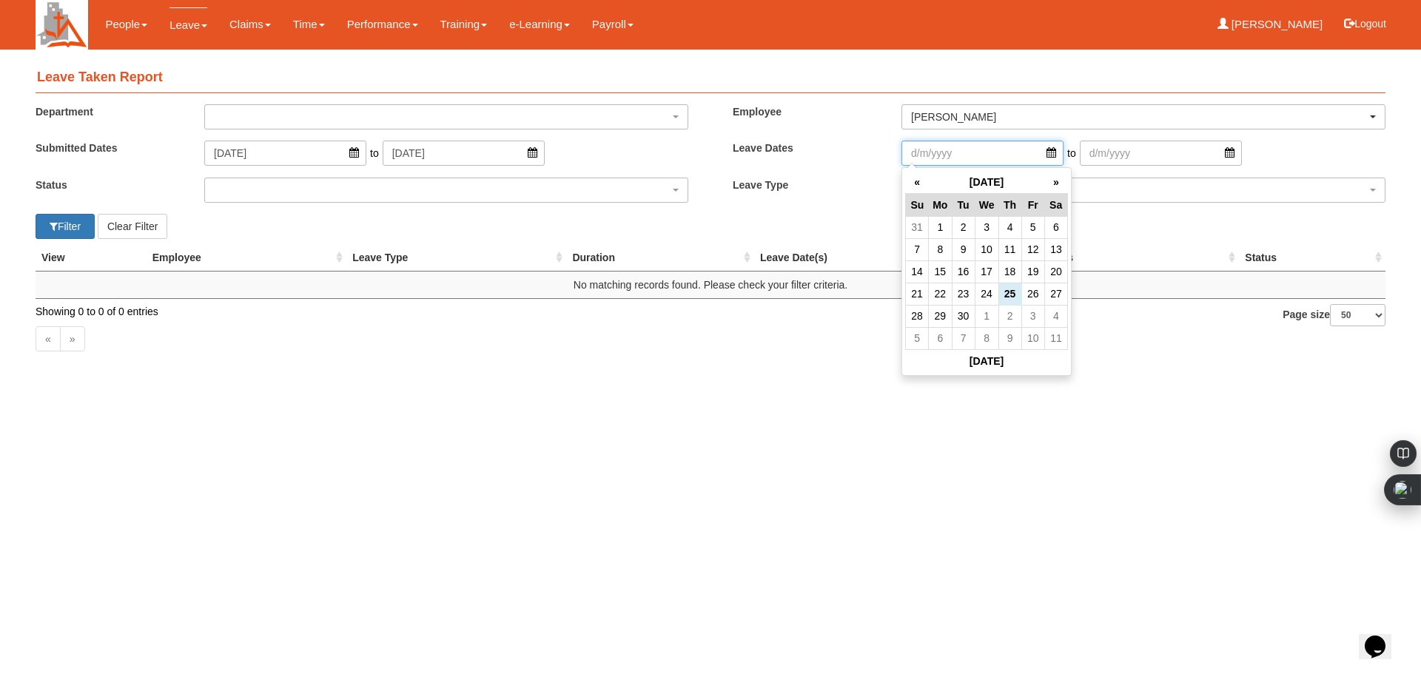
click at [1037, 157] on input "search" at bounding box center [983, 153] width 162 height 25
click at [979, 175] on th "September 2025" at bounding box center [987, 182] width 116 height 23
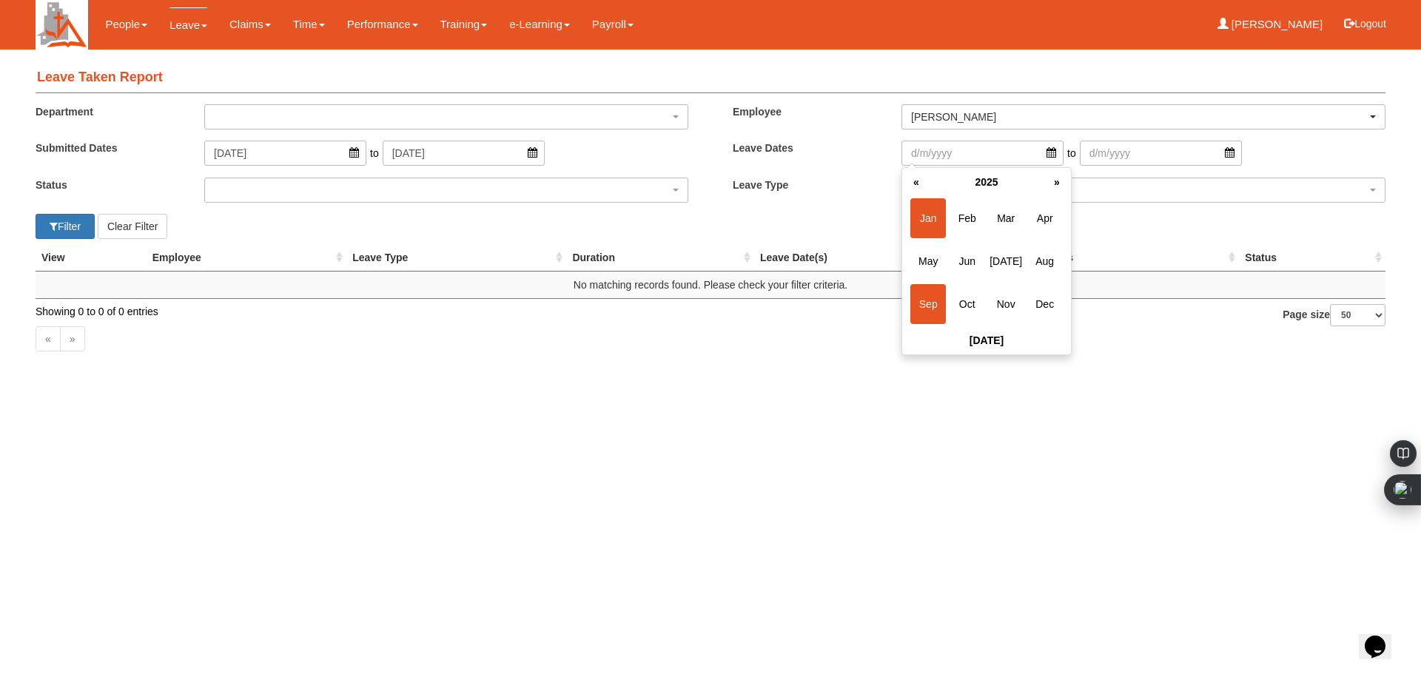
click at [928, 219] on span "Jan" at bounding box center [929, 218] width 36 height 40
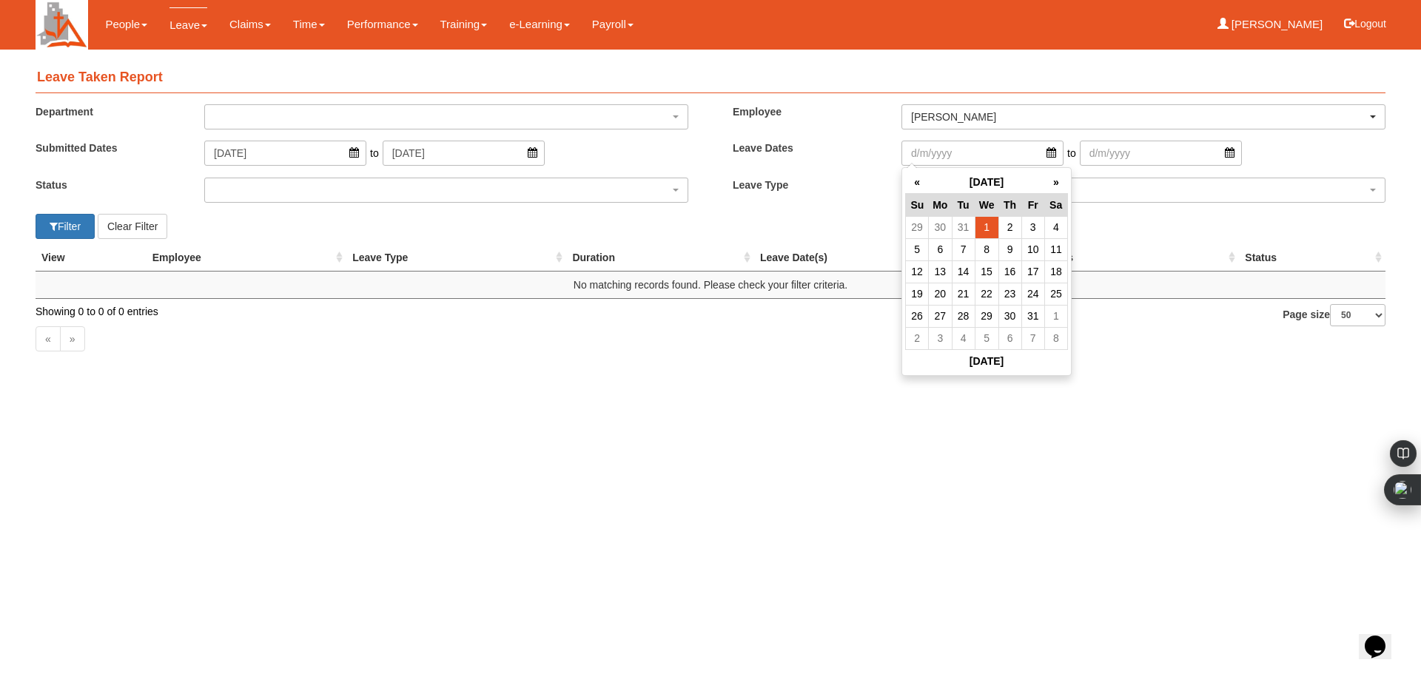
click at [997, 227] on td "1" at bounding box center [987, 227] width 24 height 22
type input "1/1/2025"
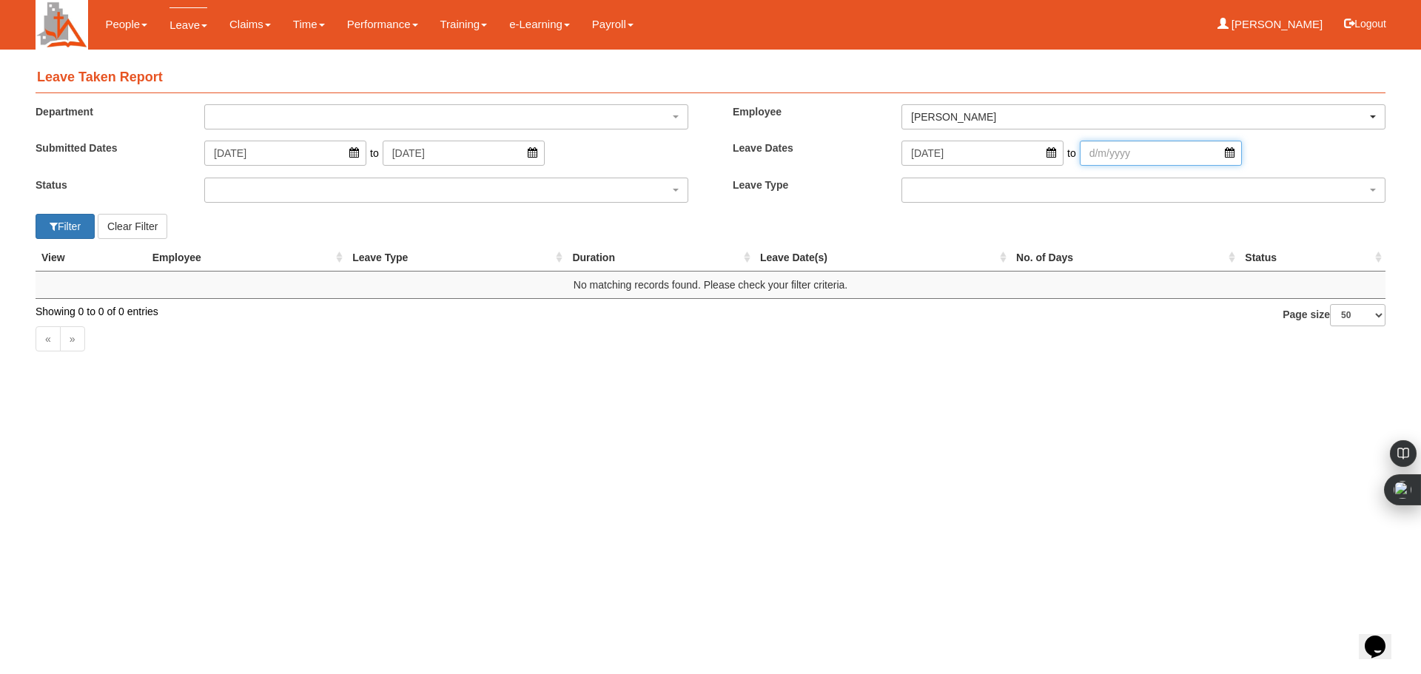
click at [1206, 152] on input "search" at bounding box center [1161, 153] width 162 height 25
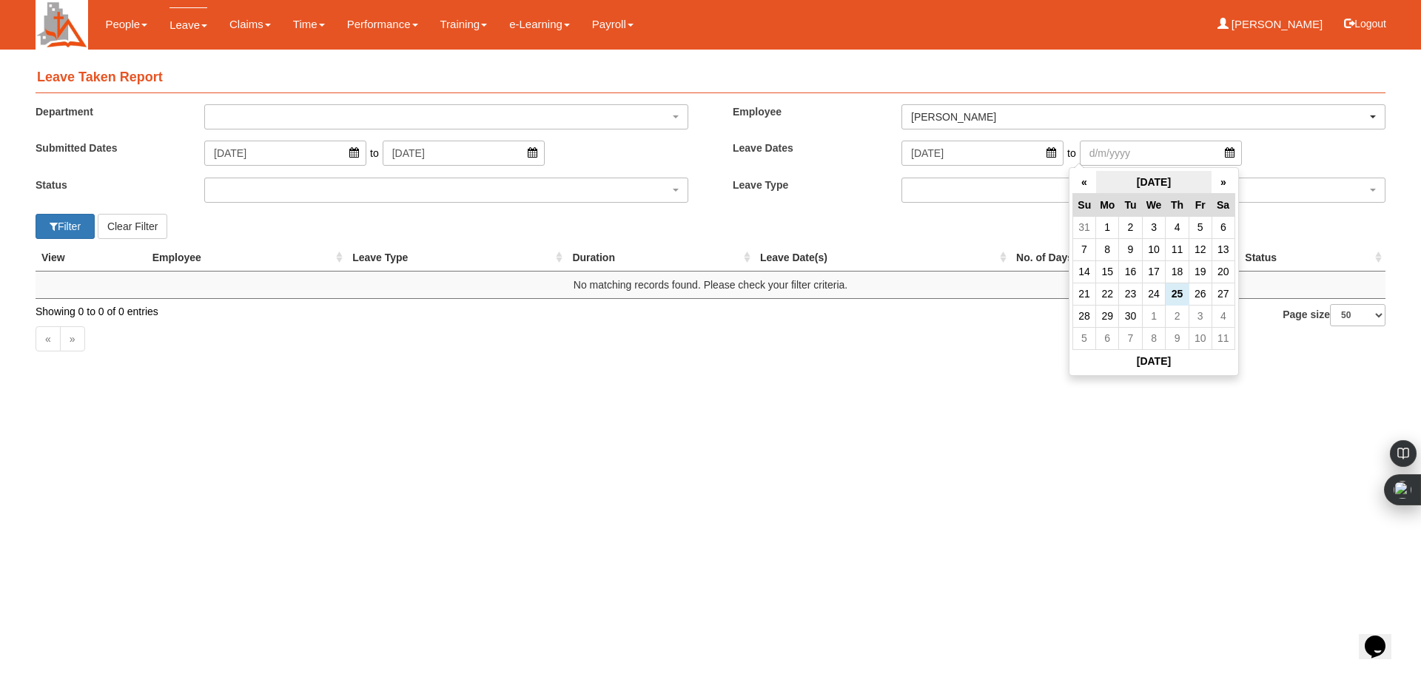
click at [1160, 179] on th "September 2025" at bounding box center [1154, 182] width 116 height 23
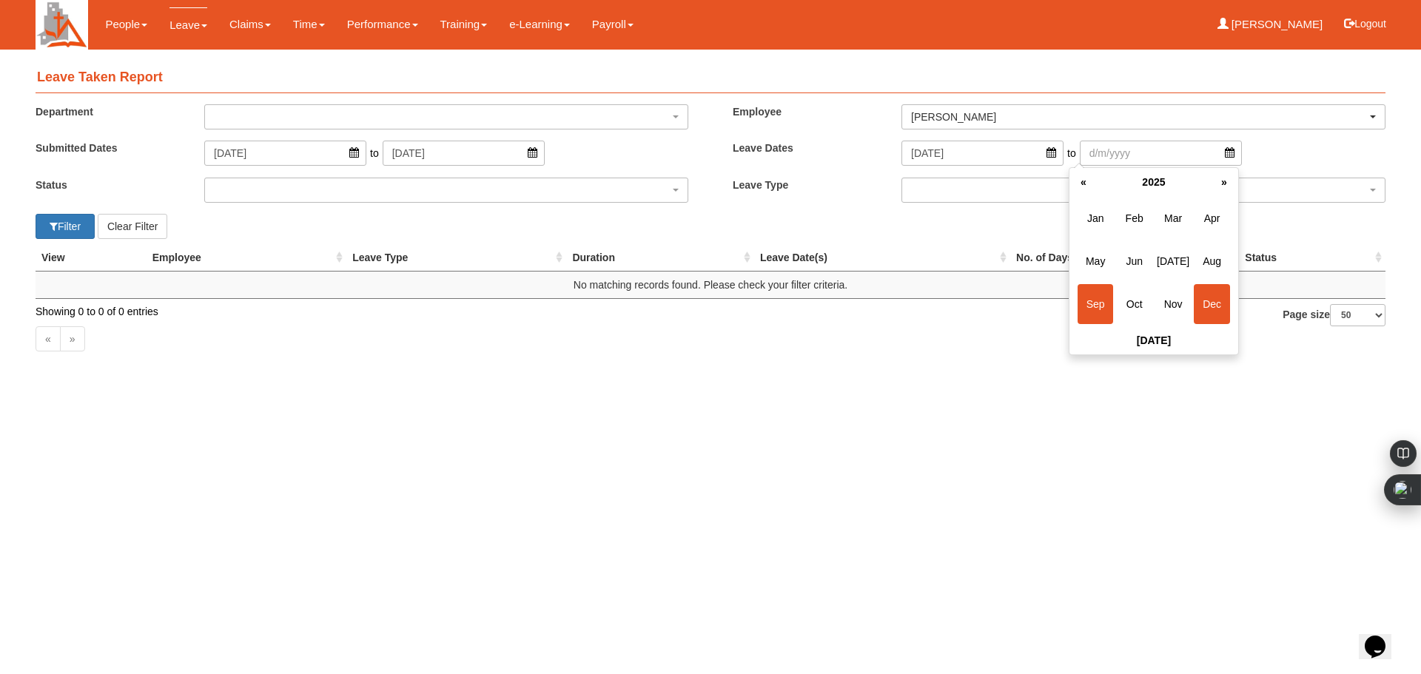
click at [1214, 308] on span "Dec" at bounding box center [1212, 304] width 36 height 40
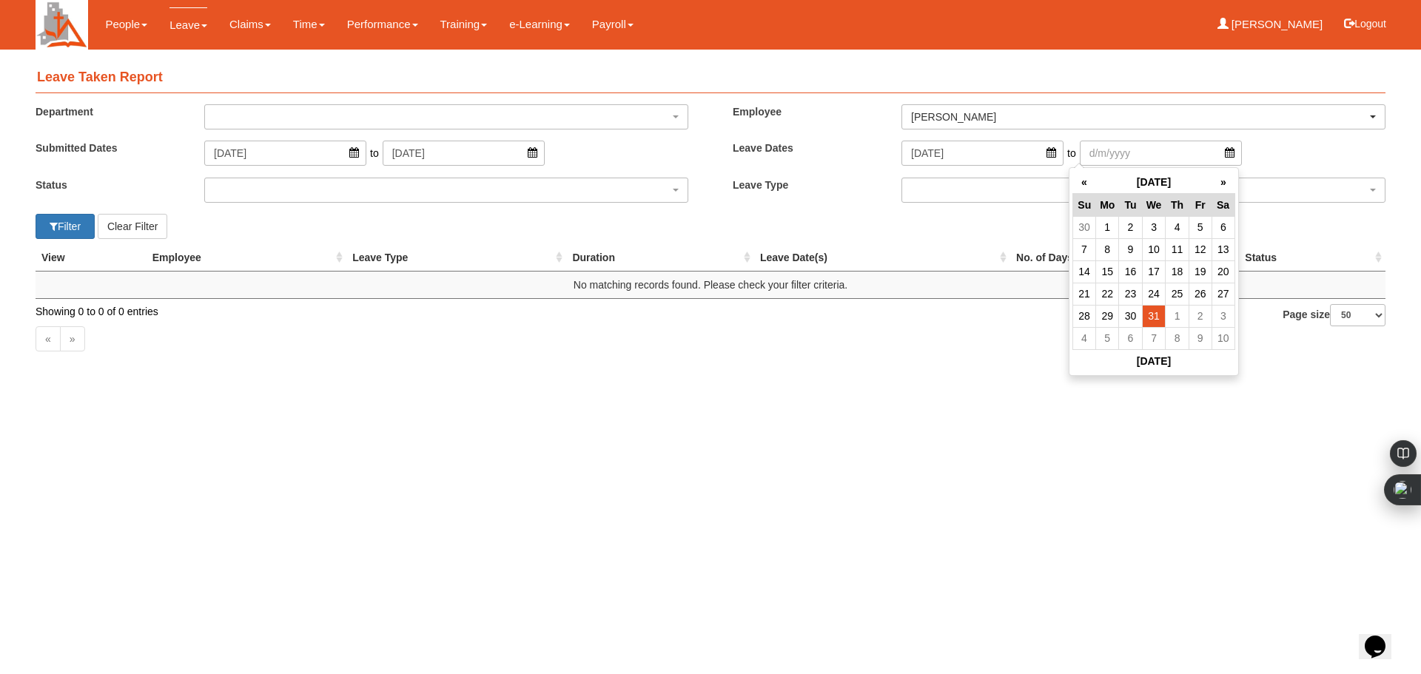
click at [1153, 311] on td "31" at bounding box center [1154, 316] width 24 height 22
type input "31/12/2025"
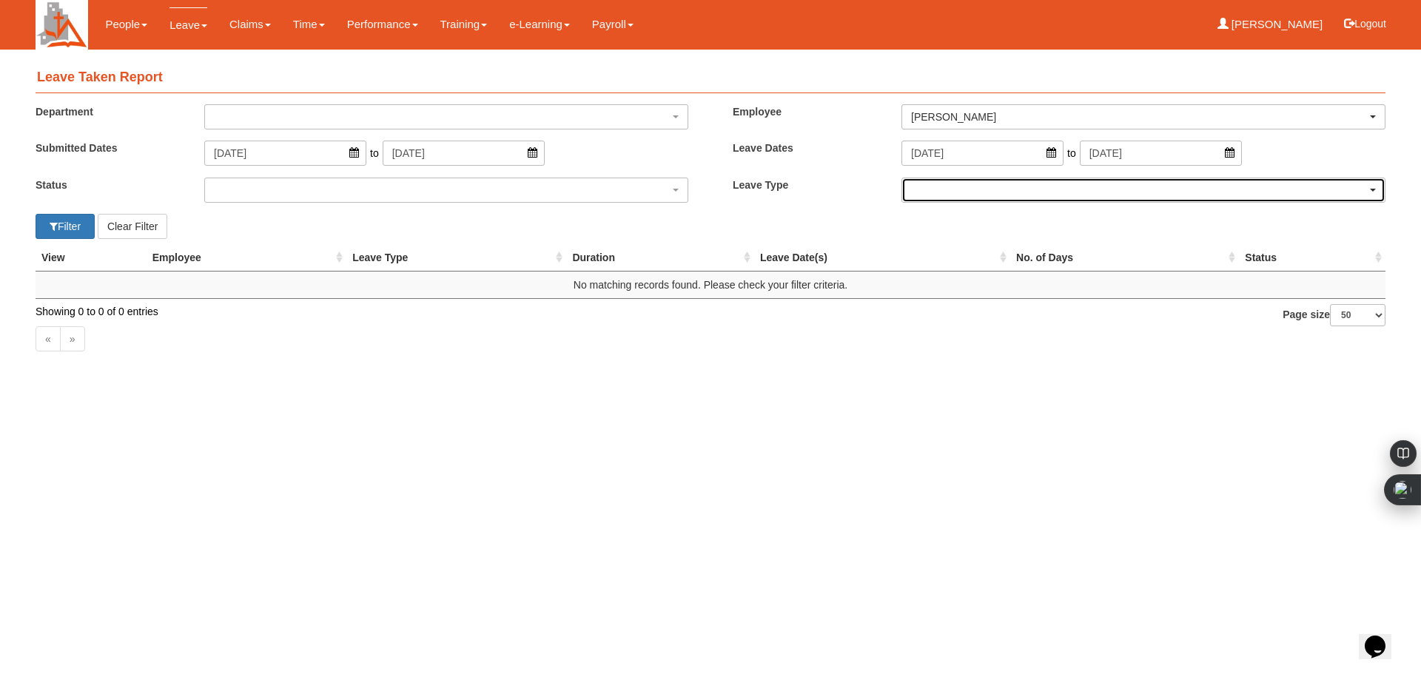
click at [1035, 193] on div "button" at bounding box center [1143, 190] width 483 height 24
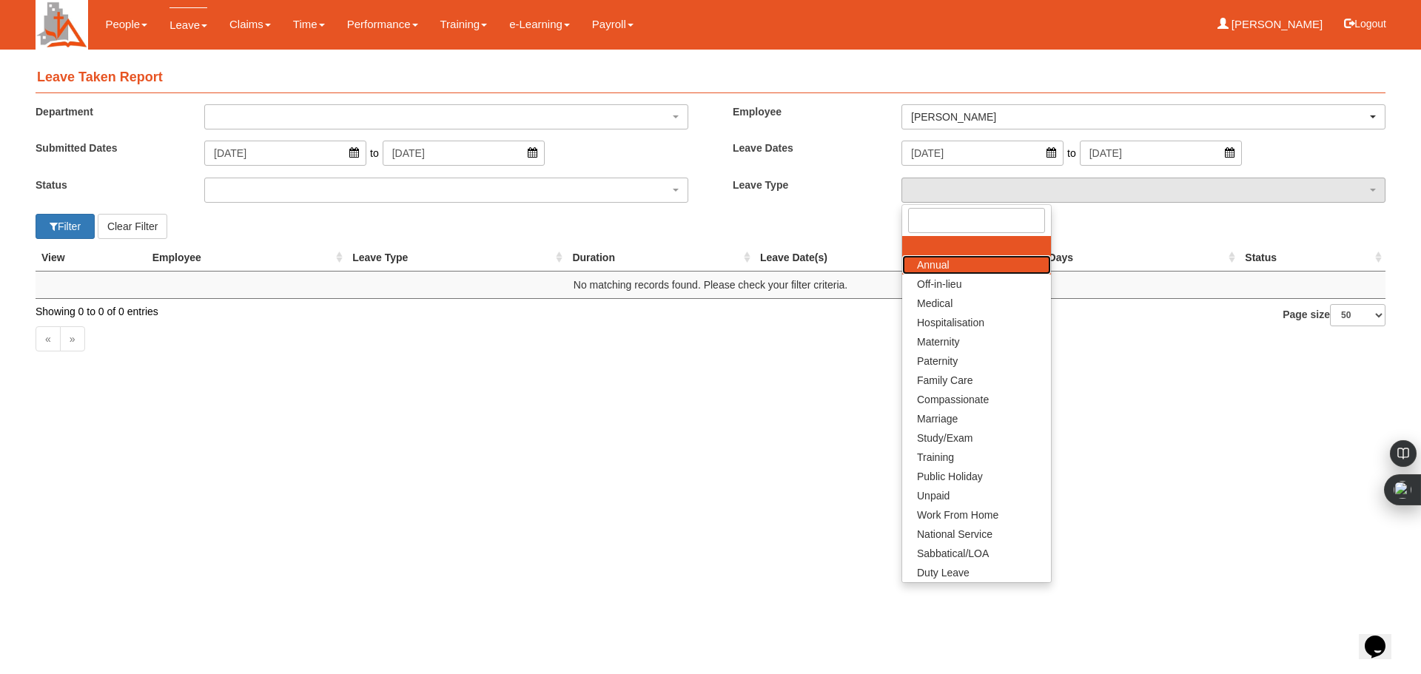
click at [948, 264] on span "Annual" at bounding box center [933, 265] width 33 height 15
select select "1"
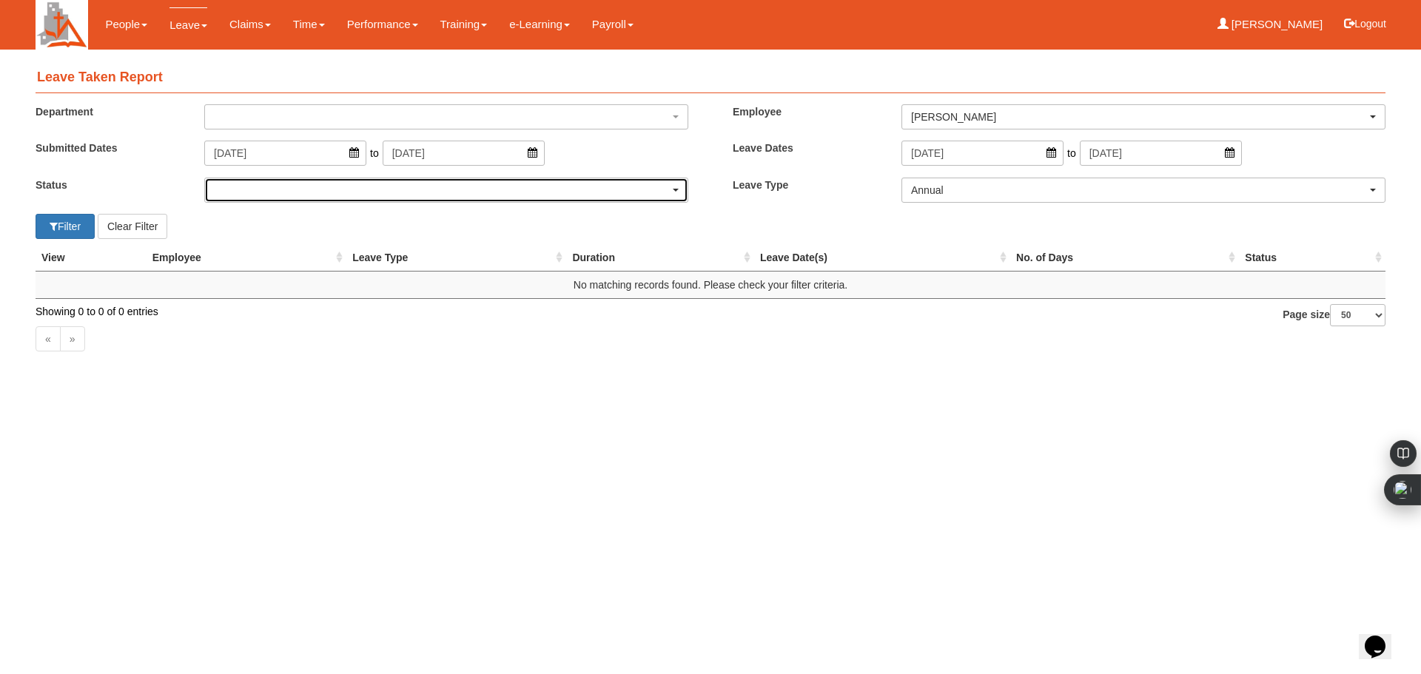
click at [681, 191] on div "button" at bounding box center [446, 190] width 483 height 24
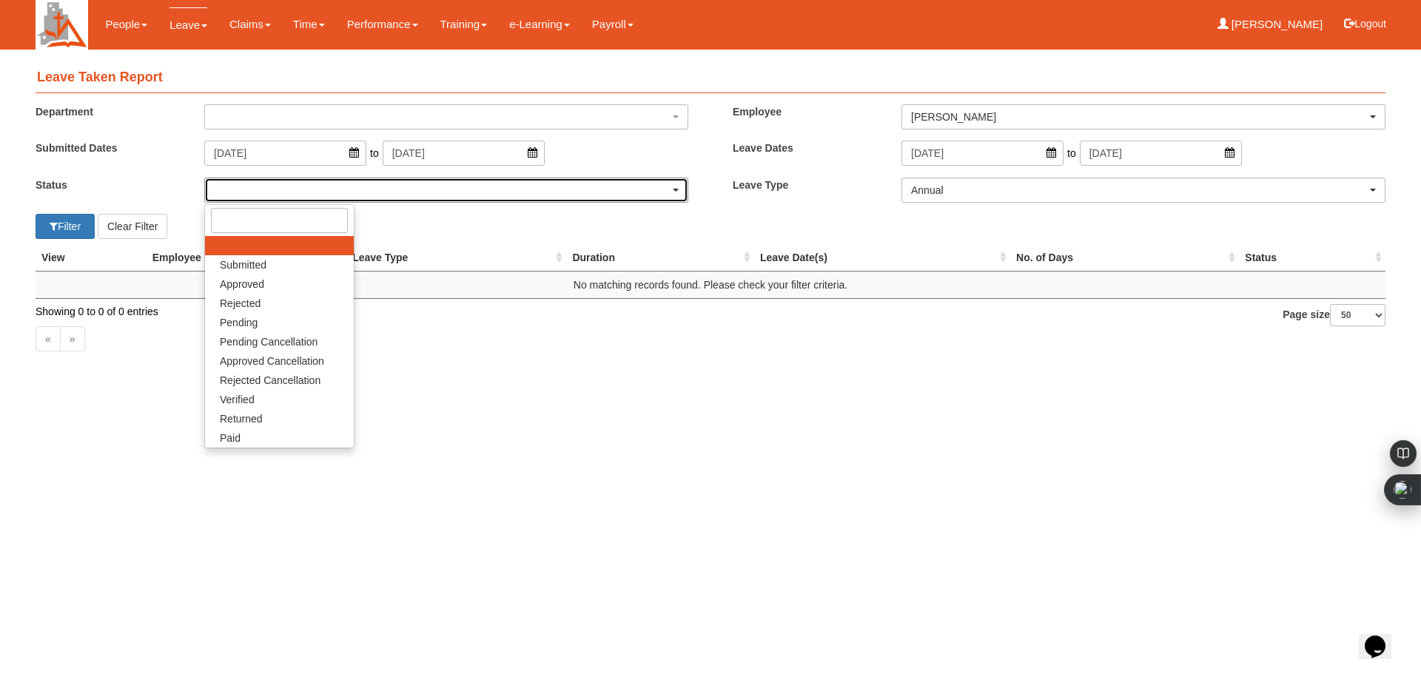
click at [679, 192] on div "button" at bounding box center [446, 190] width 483 height 24
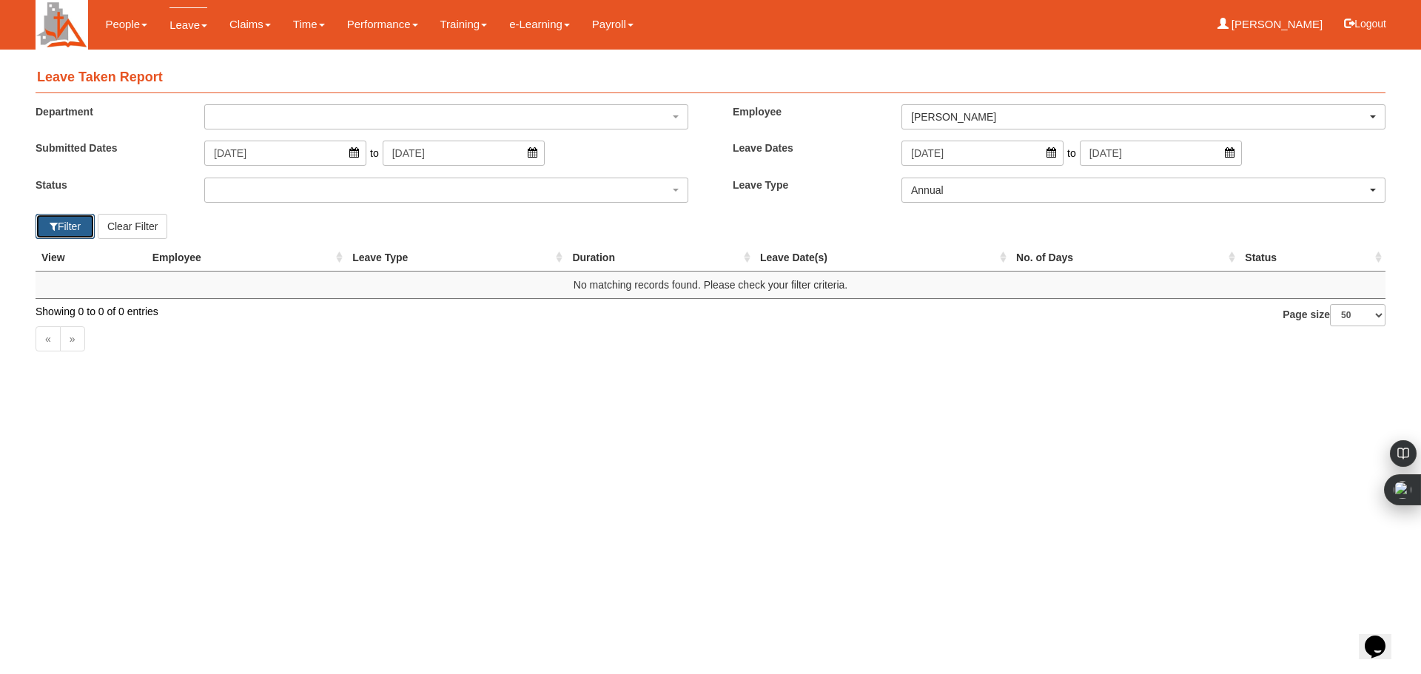
click at [71, 225] on button "Filter" at bounding box center [65, 226] width 59 height 25
select select "50"
